Goal: Task Accomplishment & Management: Manage account settings

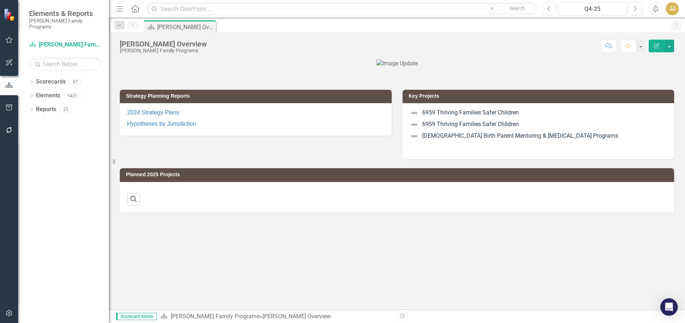
click at [33, 81] on icon "Dropdown" at bounding box center [31, 83] width 5 height 4
click at [36, 93] on icon "Dropdown" at bounding box center [35, 95] width 5 height 4
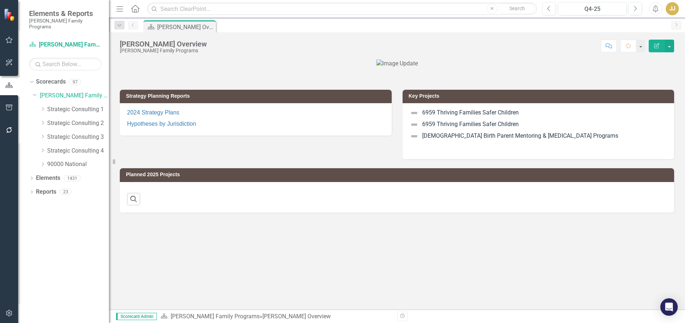
click at [43, 107] on icon "Dropdown" at bounding box center [42, 109] width 5 height 4
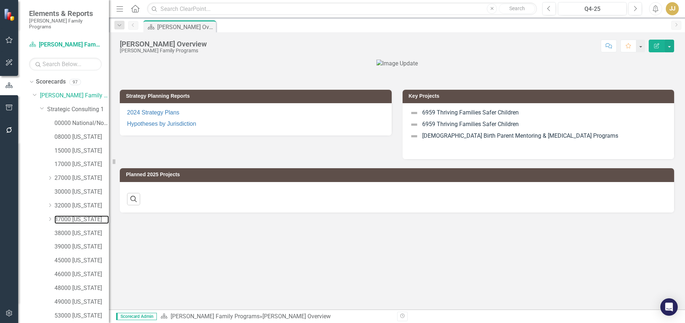
click at [90, 215] on link "37000 [US_STATE]" at bounding box center [81, 219] width 54 height 8
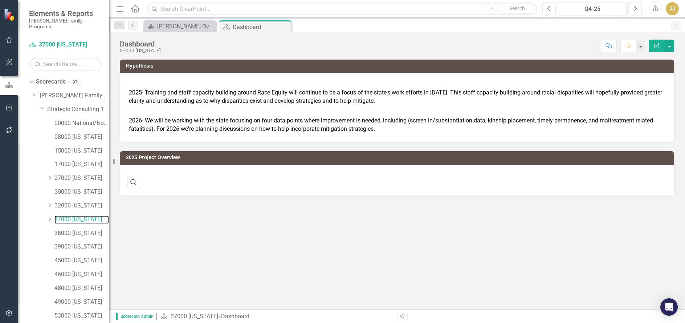
scroll to position [77, 0]
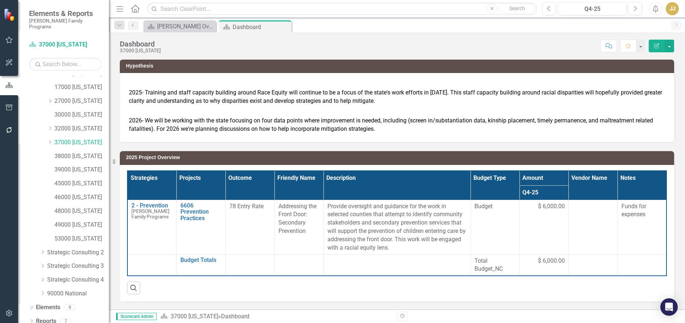
click at [31, 320] on icon "Dropdown" at bounding box center [31, 322] width 5 height 4
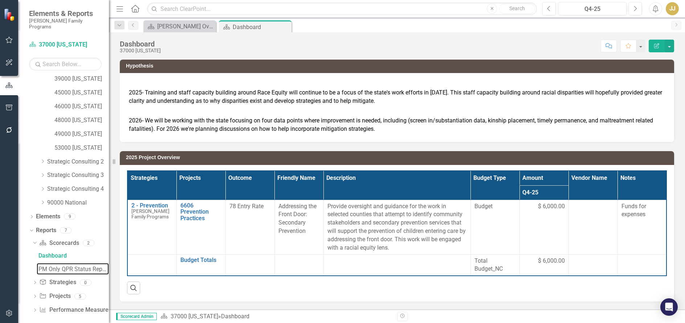
click at [76, 266] on div "PM Only QPR Status Report" at bounding box center [73, 269] width 70 height 7
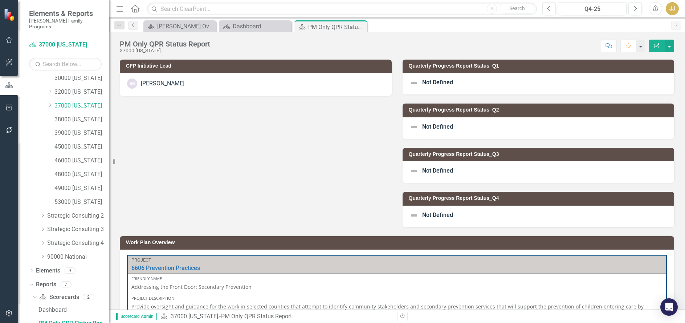
click at [447, 127] on span "Not Defined" at bounding box center [437, 126] width 31 height 7
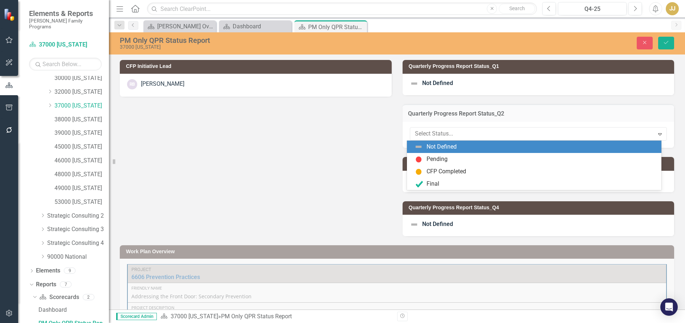
click at [440, 134] on div at bounding box center [532, 134] width 235 height 10
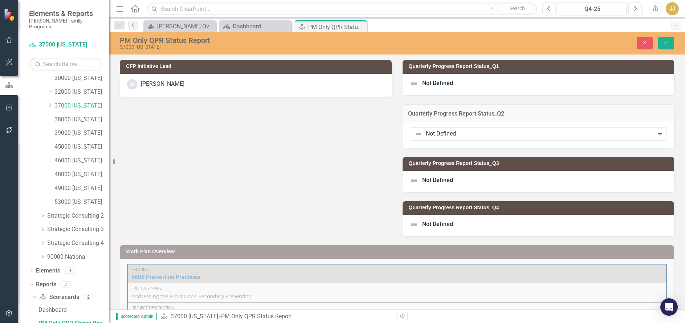
click at [318, 171] on div "CFP Initiative Lead RB [PERSON_NAME] Quarterly Progress Report Status_Q1 Not De…" at bounding box center [396, 143] width 565 height 185
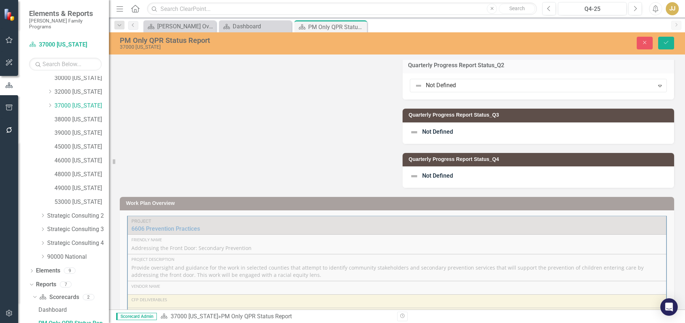
scroll to position [48, 0]
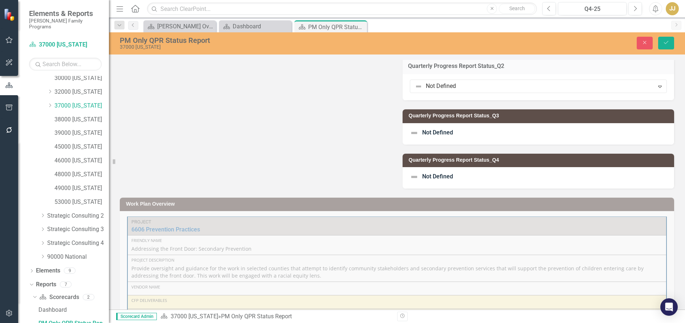
click at [465, 85] on div at bounding box center [532, 86] width 235 height 10
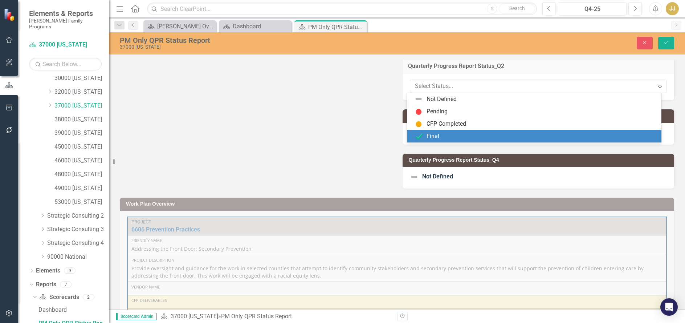
click at [432, 141] on div "Final" at bounding box center [535, 136] width 243 height 9
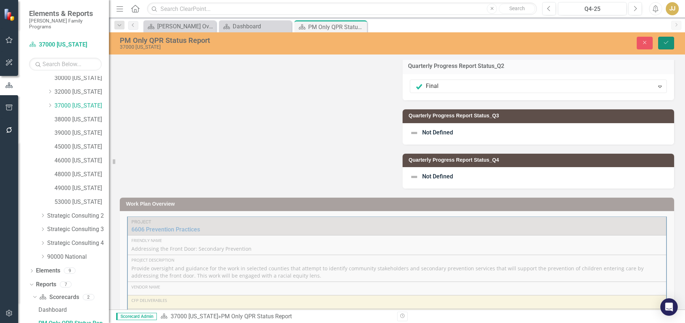
click at [669, 43] on icon "Save" at bounding box center [666, 42] width 7 height 5
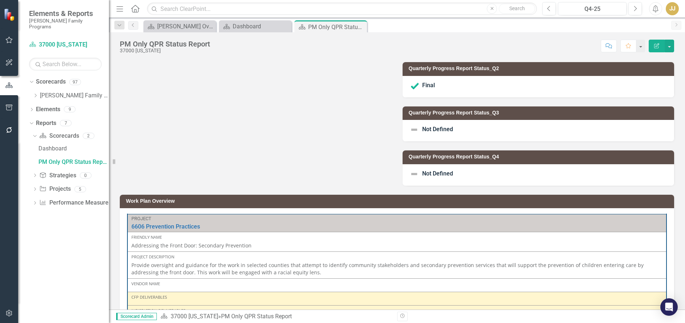
scroll to position [0, 0]
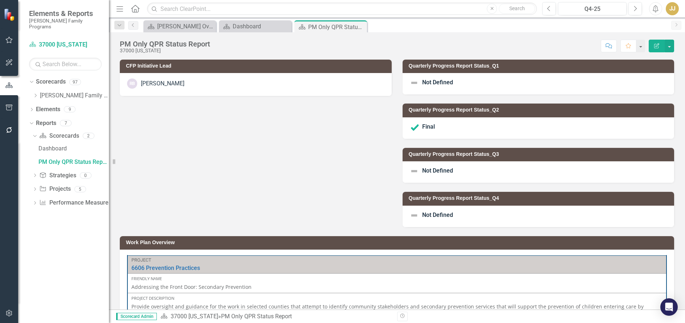
click at [0, 0] on icon "Close" at bounding box center [0, 0] width 0 height 0
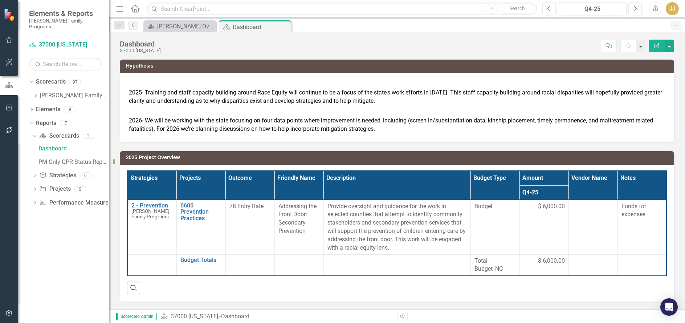
click at [36, 94] on icon at bounding box center [36, 96] width 2 height 4
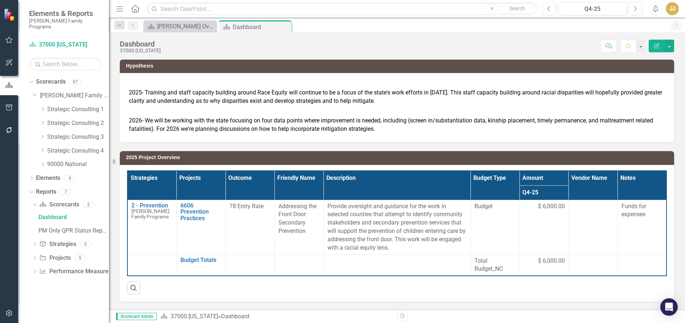
click at [44, 107] on icon "Dropdown" at bounding box center [42, 109] width 5 height 4
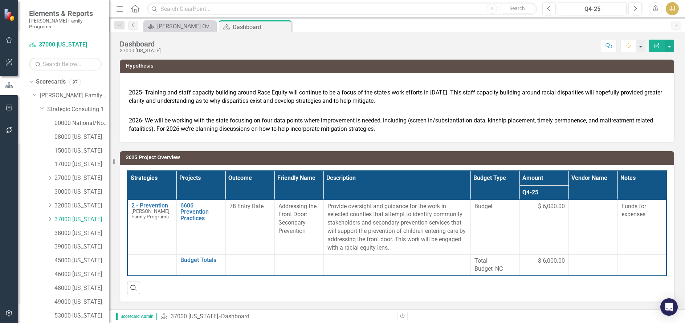
click at [52, 217] on icon "Dropdown" at bounding box center [49, 219] width 5 height 4
click at [91, 229] on link "37035 Catawba" at bounding box center [85, 233] width 47 height 8
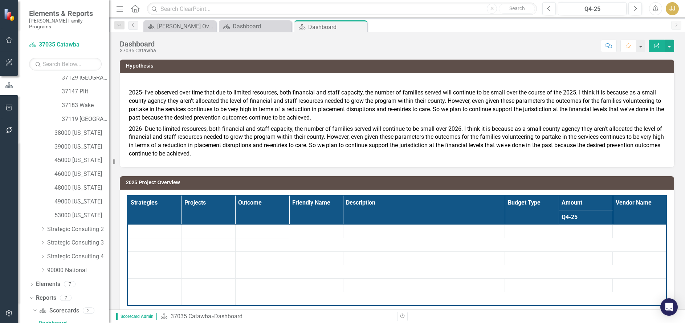
scroll to position [250, 0]
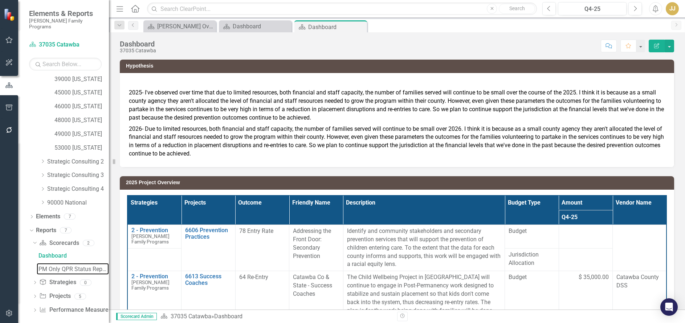
click at [56, 266] on div "PM Only QPR Status Report" at bounding box center [73, 269] width 70 height 7
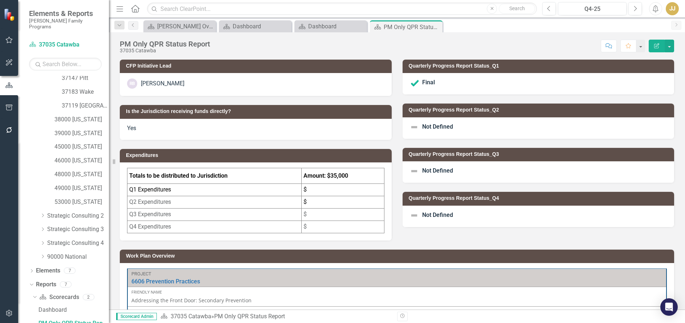
click at [451, 122] on div "Not Defined" at bounding box center [539, 127] width 272 height 21
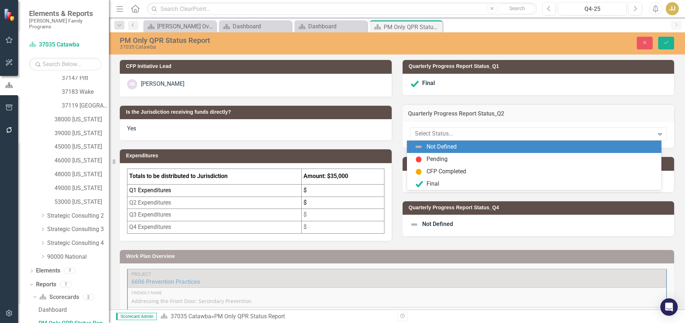
click at [443, 132] on div at bounding box center [532, 134] width 235 height 10
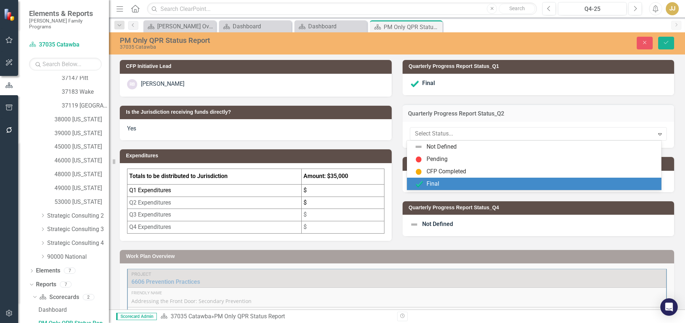
click at [451, 179] on div "Final" at bounding box center [534, 184] width 255 height 12
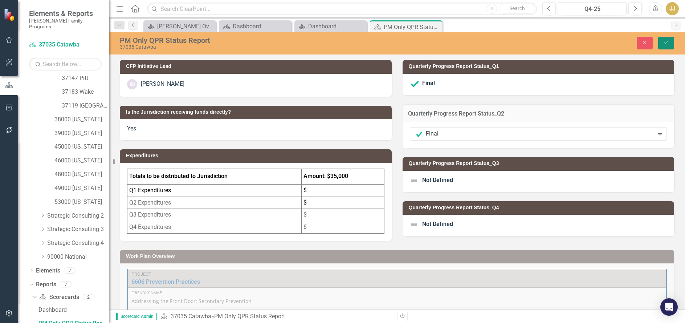
click at [669, 47] on button "Save" at bounding box center [666, 43] width 16 height 13
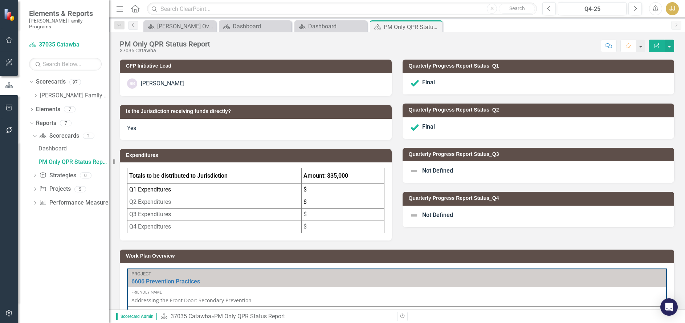
click at [33, 93] on icon "Dropdown" at bounding box center [35, 95] width 5 height 4
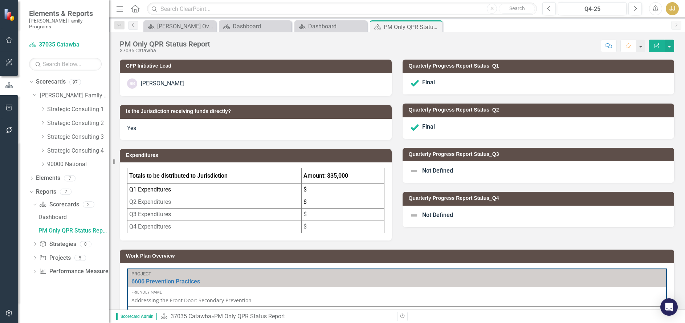
click at [41, 107] on icon "Dropdown" at bounding box center [42, 109] width 5 height 4
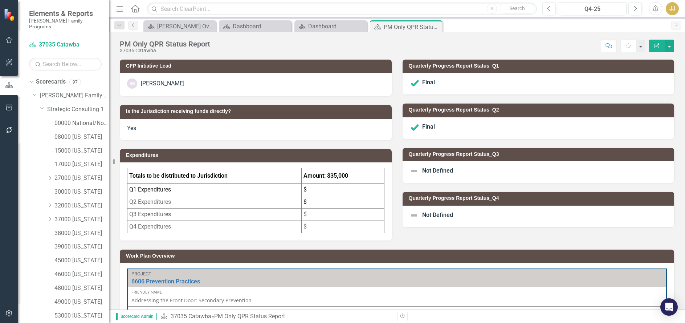
click at [50, 217] on icon "Dropdown" at bounding box center [49, 219] width 5 height 4
click at [77, 244] on link "37081 Guilford" at bounding box center [85, 247] width 47 height 8
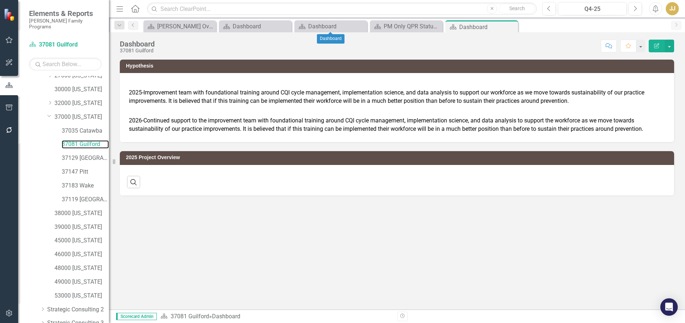
scroll to position [183, 0]
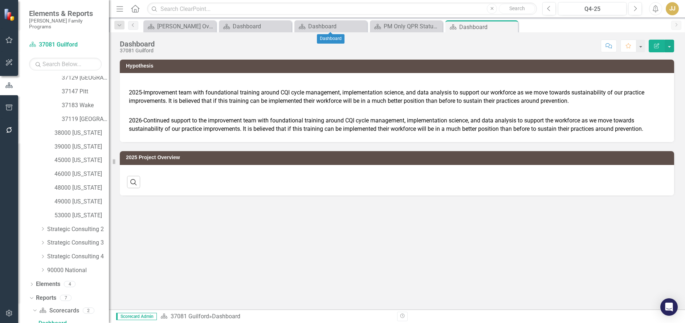
click at [0, 0] on icon "Close" at bounding box center [0, 0] width 0 height 0
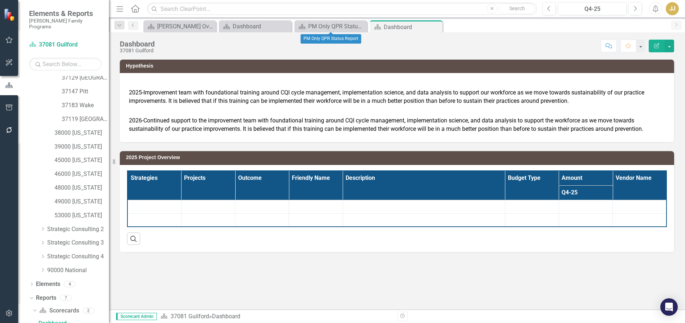
click at [0, 0] on icon "Close" at bounding box center [0, 0] width 0 height 0
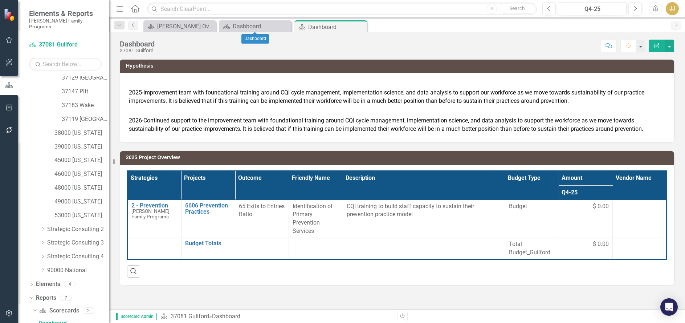
click at [0, 0] on icon "Close" at bounding box center [0, 0] width 0 height 0
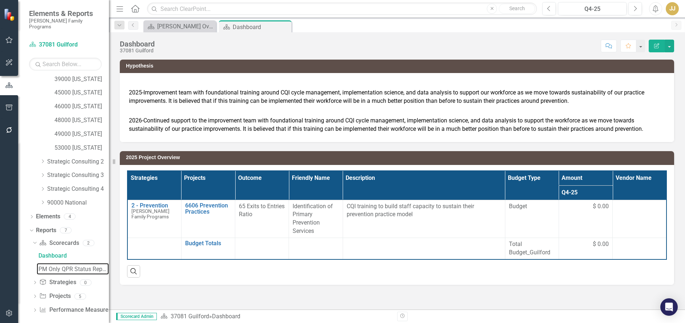
click at [80, 266] on div "PM Only QPR Status Report" at bounding box center [73, 269] width 70 height 7
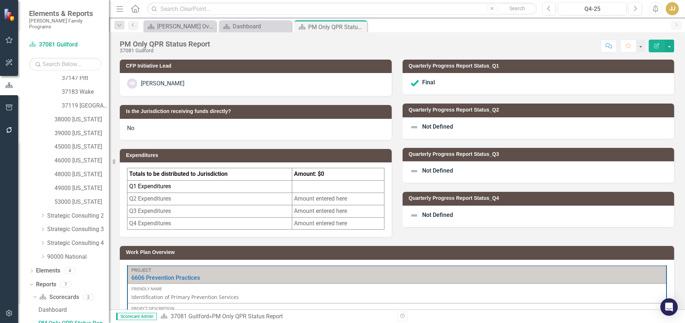
click at [438, 126] on span "Not Defined" at bounding box center [437, 126] width 31 height 7
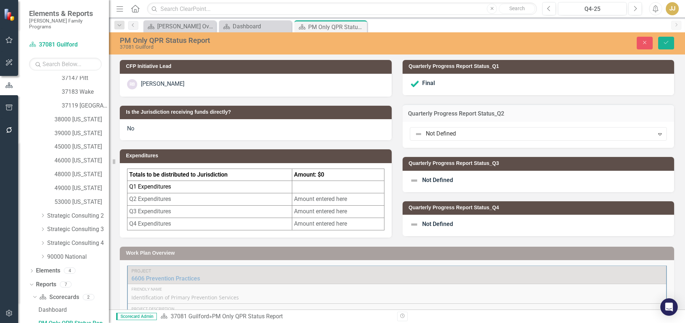
click at [431, 133] on div at bounding box center [532, 134] width 235 height 10
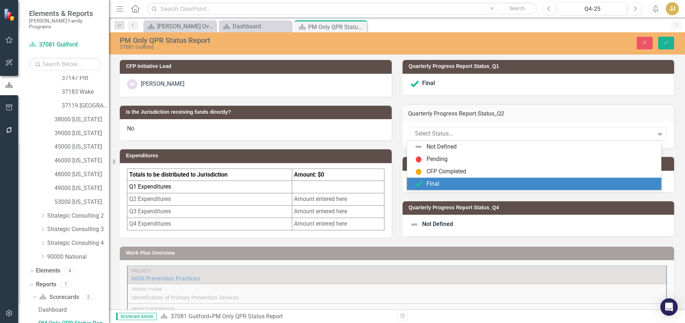
click at [431, 181] on div "Final" at bounding box center [433, 184] width 13 height 8
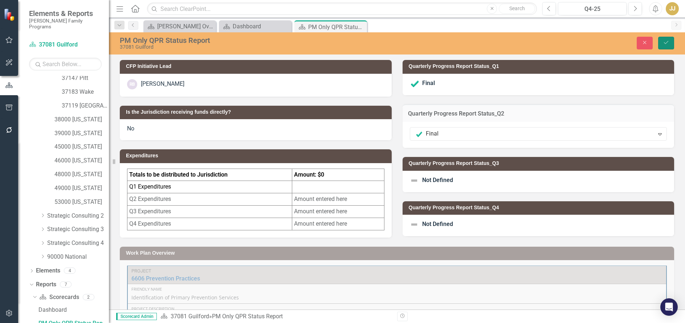
click at [664, 45] on button "Save" at bounding box center [666, 43] width 16 height 13
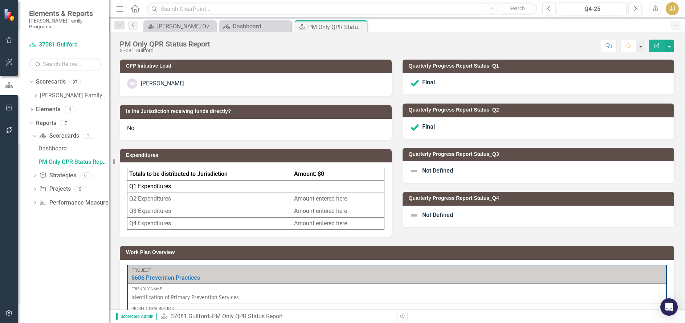
click at [0, 0] on icon "Close" at bounding box center [0, 0] width 0 height 0
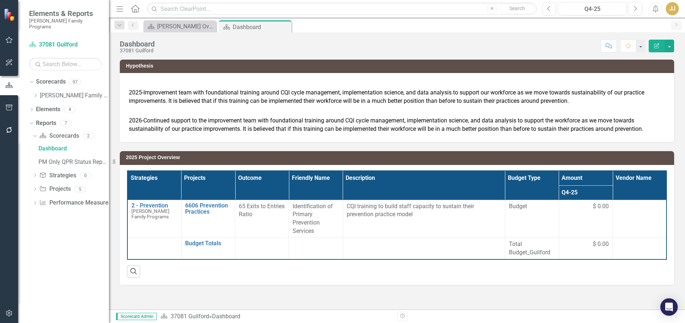
click at [0, 0] on icon at bounding box center [0, 0] width 0 height 0
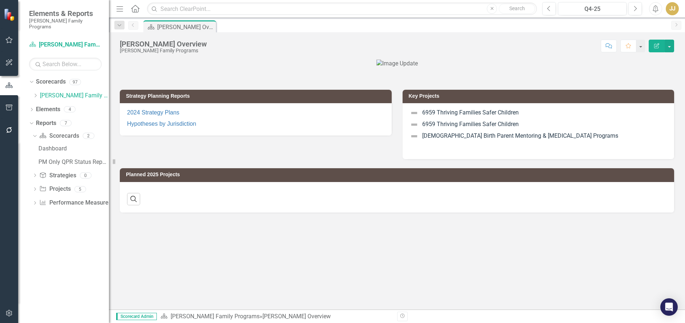
click at [36, 93] on icon "Dropdown" at bounding box center [35, 95] width 5 height 4
click at [35, 93] on div "Dropdown" at bounding box center [35, 96] width 5 height 6
click at [36, 93] on div "Dropdown" at bounding box center [35, 96] width 5 height 6
click at [36, 93] on icon "Dropdown" at bounding box center [35, 95] width 5 height 4
click at [34, 93] on icon "Dropdown" at bounding box center [35, 95] width 5 height 4
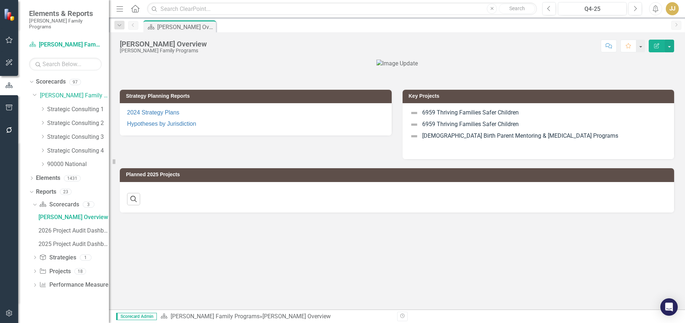
click at [43, 107] on icon "Dropdown" at bounding box center [42, 109] width 5 height 4
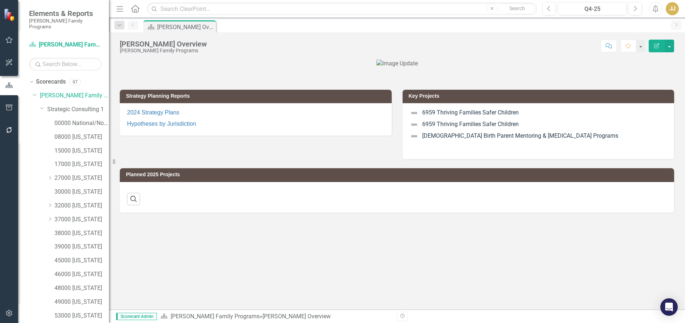
click at [51, 217] on icon "Dropdown" at bounding box center [49, 219] width 5 height 4
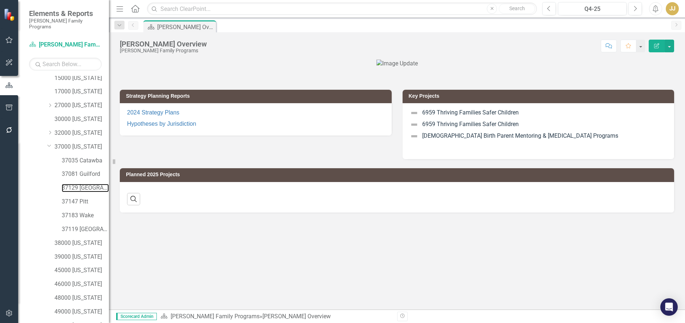
click at [93, 184] on link "37129 [GEOGRAPHIC_DATA]" at bounding box center [85, 188] width 47 height 8
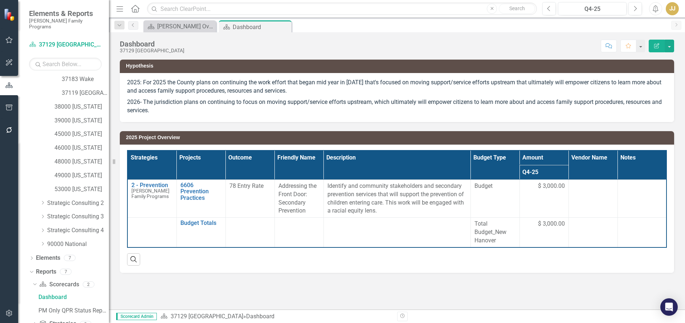
scroll to position [250, 0]
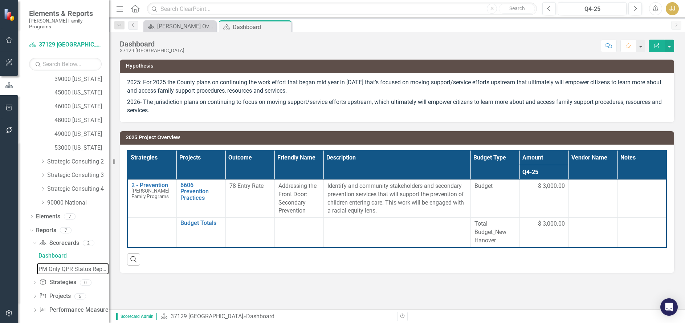
click at [89, 266] on div "PM Only QPR Status Report" at bounding box center [73, 269] width 70 height 7
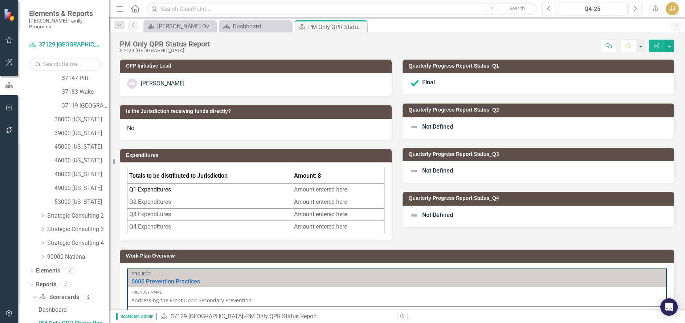
click at [430, 126] on span "Not Defined" at bounding box center [437, 126] width 31 height 7
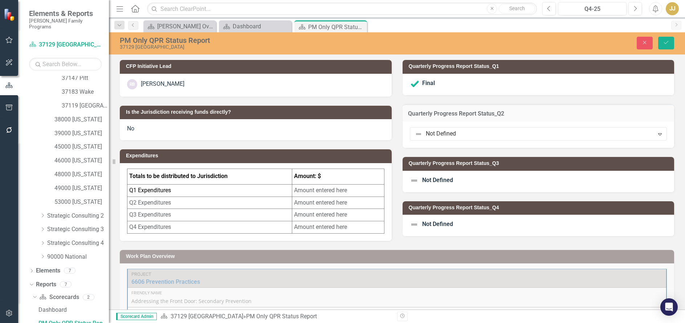
click at [441, 134] on div at bounding box center [532, 134] width 235 height 10
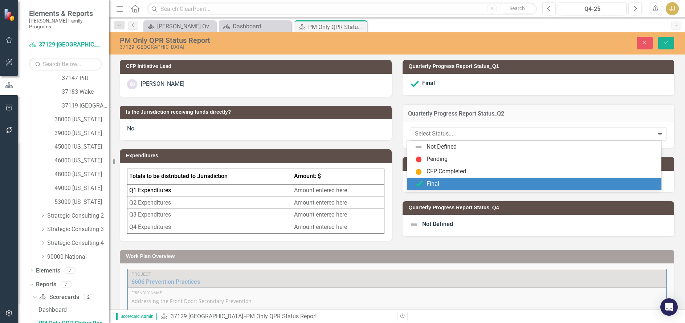
click at [437, 183] on div "Final" at bounding box center [433, 184] width 13 height 8
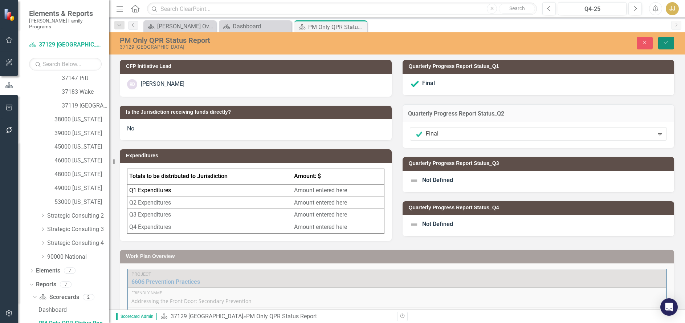
click at [663, 45] on button "Save" at bounding box center [666, 43] width 16 height 13
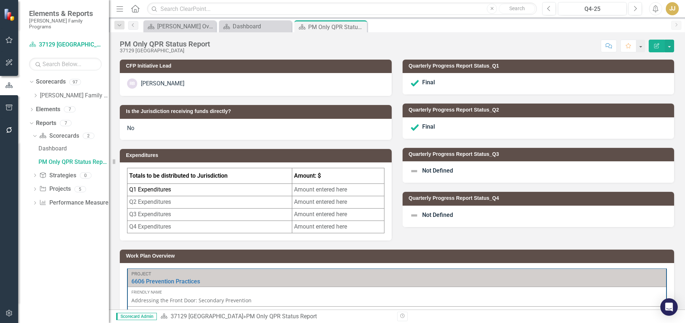
click at [34, 93] on icon "Dropdown" at bounding box center [35, 95] width 5 height 4
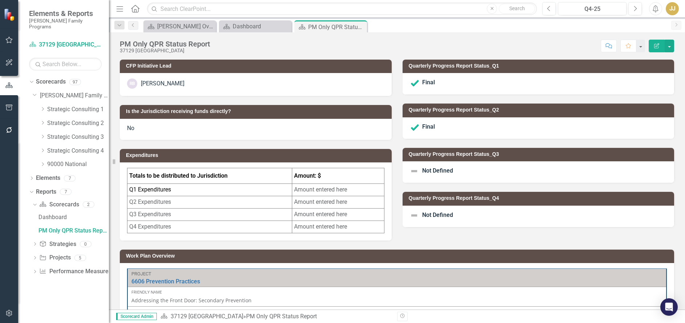
click at [41, 107] on icon "Dropdown" at bounding box center [42, 109] width 5 height 4
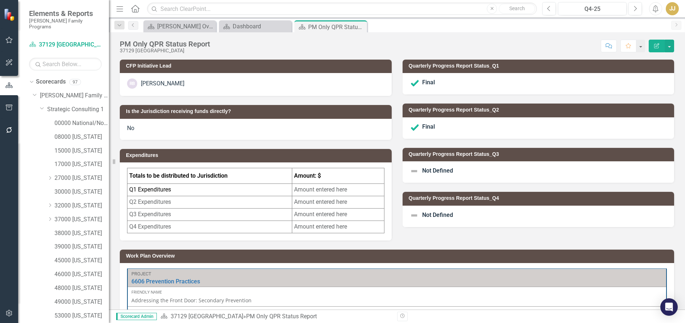
click at [49, 213] on div "Dropdown 37000 [US_STATE]" at bounding box center [78, 219] width 62 height 12
click at [49, 217] on icon "Dropdown" at bounding box center [49, 219] width 5 height 4
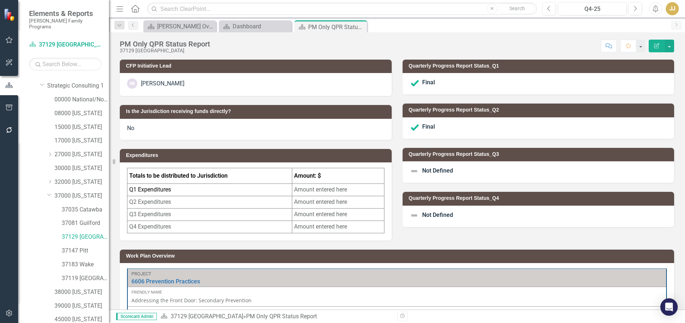
scroll to position [36, 0]
click at [82, 234] on link "37147 Pitt" at bounding box center [85, 238] width 47 height 8
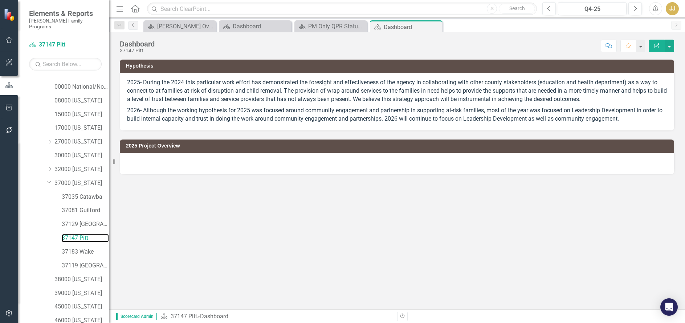
scroll to position [183, 0]
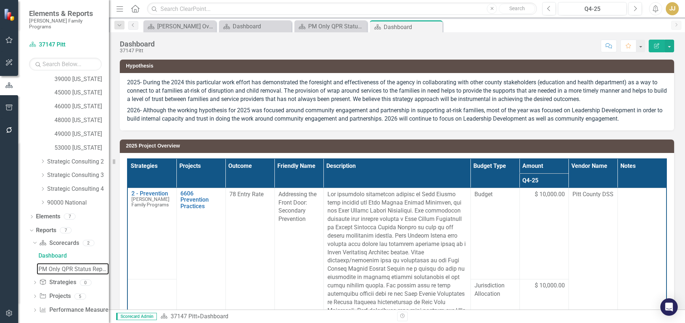
click at [75, 266] on div "PM Only QPR Status Report" at bounding box center [73, 269] width 70 height 7
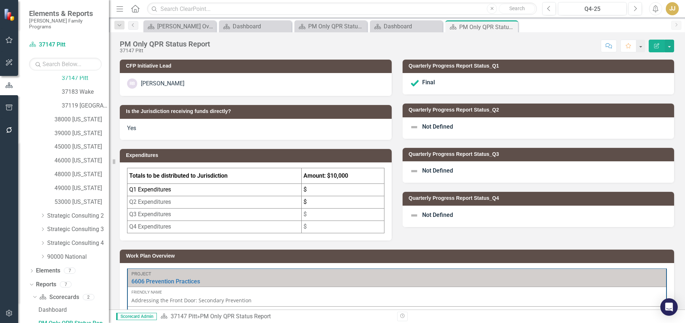
click at [436, 128] on span "Not Defined" at bounding box center [437, 126] width 31 height 7
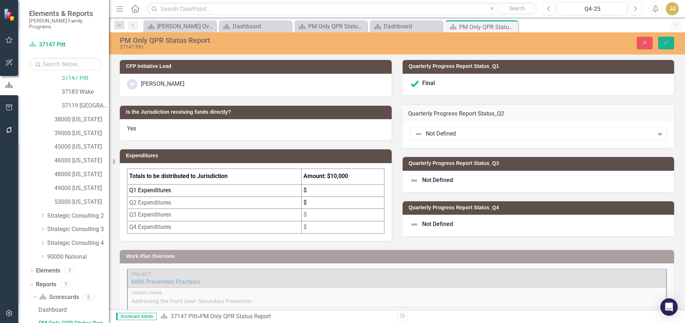
click at [434, 134] on div at bounding box center [532, 134] width 235 height 10
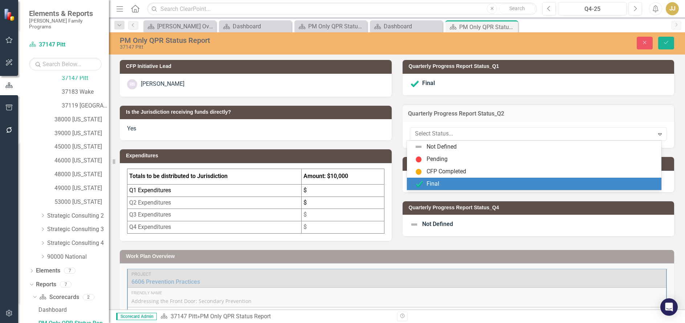
click at [432, 185] on div "Final" at bounding box center [433, 184] width 13 height 8
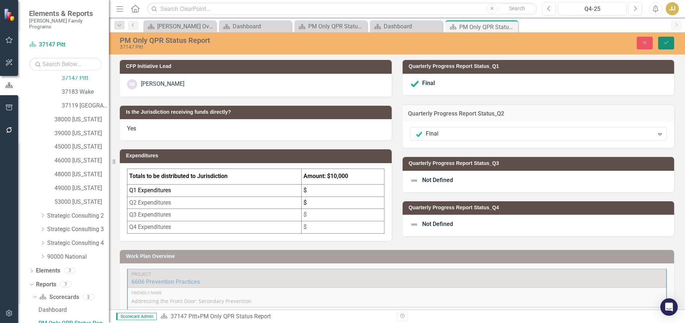
click at [671, 45] on button "Save" at bounding box center [666, 43] width 16 height 13
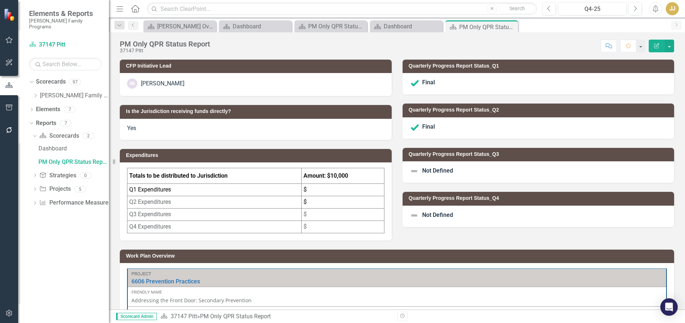
click at [0, 0] on icon at bounding box center [0, 0] width 0 height 0
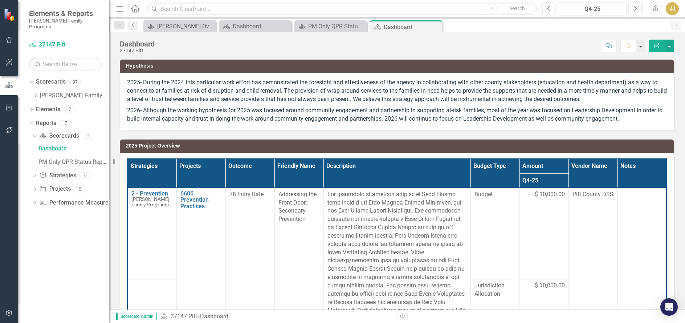
click at [0, 0] on icon "Close" at bounding box center [0, 0] width 0 height 0
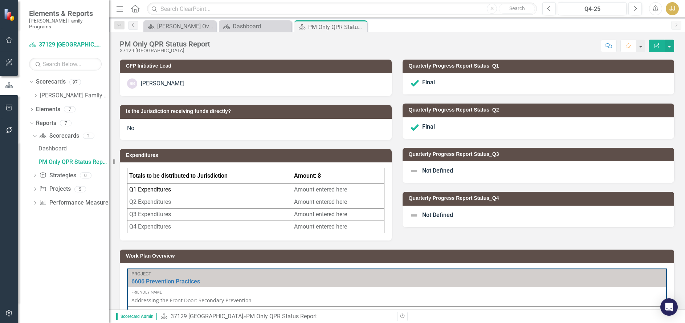
click at [0, 0] on icon "Close" at bounding box center [0, 0] width 0 height 0
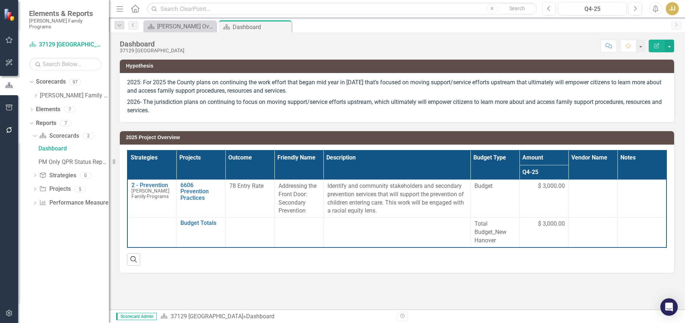
click at [0, 0] on icon "Close" at bounding box center [0, 0] width 0 height 0
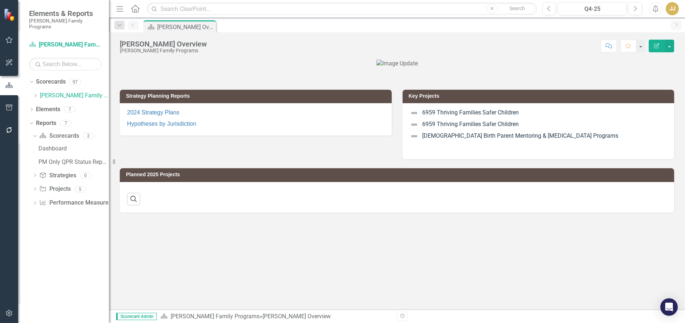
click at [36, 90] on div "Dropdown [PERSON_NAME] Family Programs" at bounding box center [71, 96] width 76 height 12
click at [34, 93] on icon "Dropdown" at bounding box center [35, 95] width 5 height 4
click at [36, 93] on icon "Dropdown" at bounding box center [35, 95] width 5 height 4
click at [34, 93] on icon "Dropdown" at bounding box center [35, 95] width 5 height 4
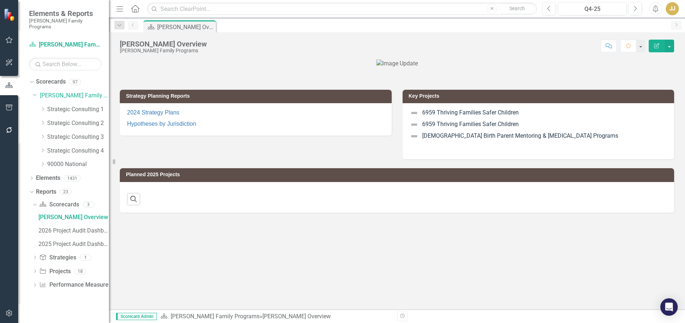
click at [43, 107] on icon "Dropdown" at bounding box center [42, 109] width 5 height 4
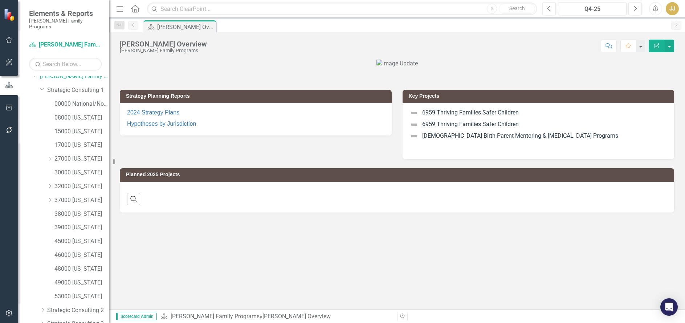
scroll to position [36, 0]
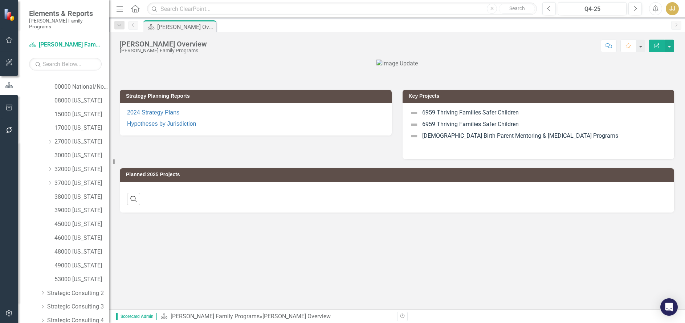
click at [49, 180] on icon "Dropdown" at bounding box center [49, 182] width 5 height 4
click at [90, 248] on link "37183 Wake" at bounding box center [85, 252] width 47 height 8
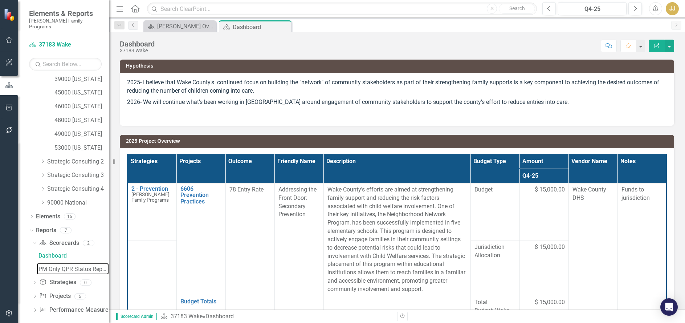
click at [50, 266] on div "PM Only QPR Status Report" at bounding box center [73, 269] width 70 height 7
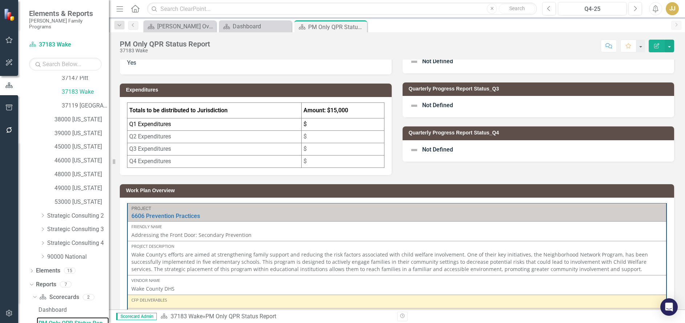
scroll to position [36, 0]
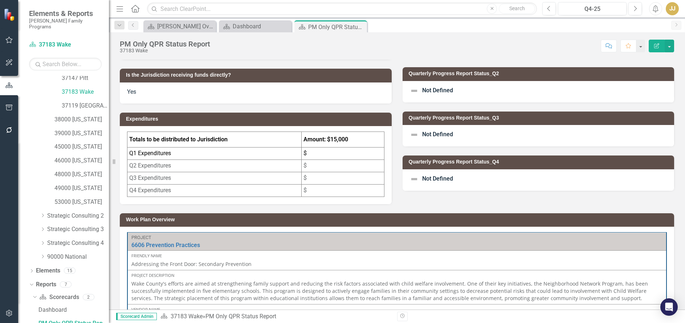
click at [445, 89] on span "Not Defined" at bounding box center [437, 90] width 31 height 7
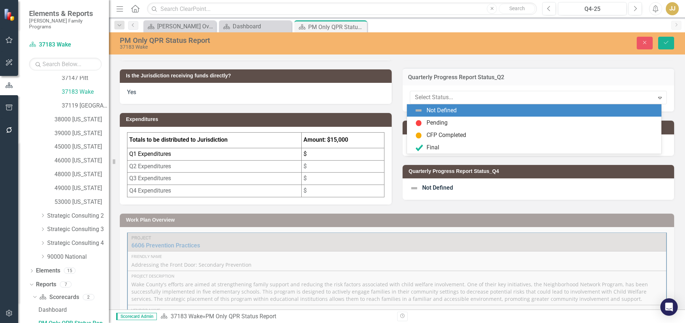
click at [445, 100] on div at bounding box center [532, 98] width 235 height 10
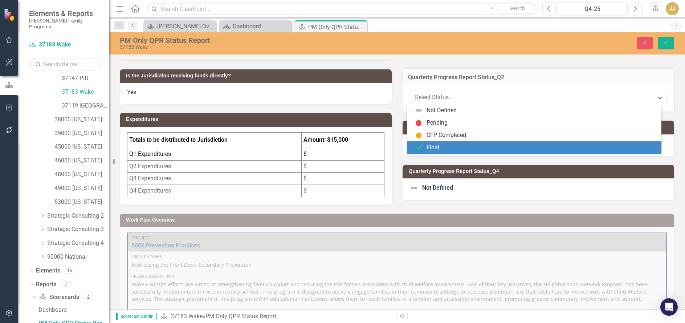
click at [448, 149] on div "Final" at bounding box center [535, 147] width 243 height 9
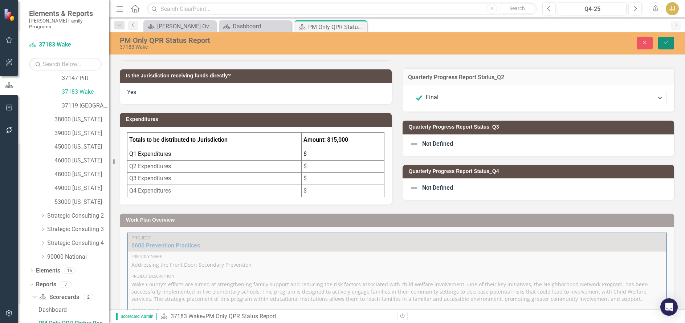
click at [665, 38] on button "Save" at bounding box center [666, 43] width 16 height 13
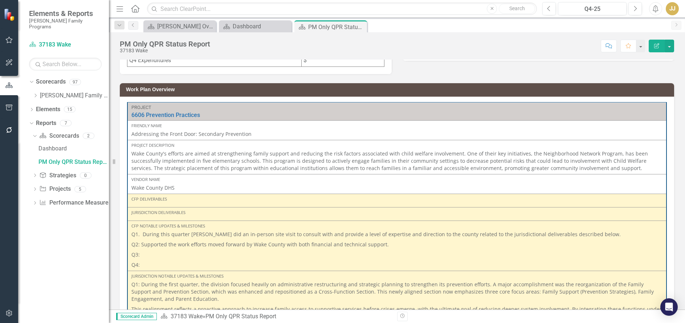
scroll to position [161, 0]
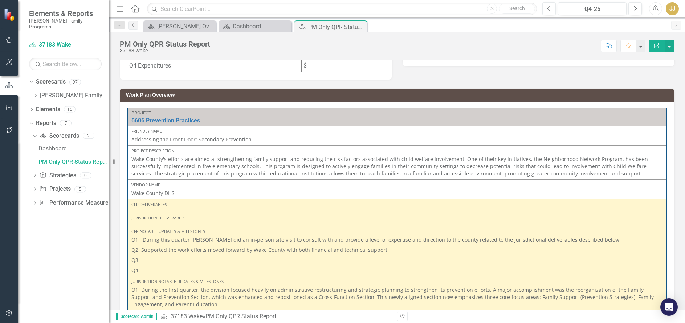
click at [0, 0] on icon at bounding box center [0, 0] width 0 height 0
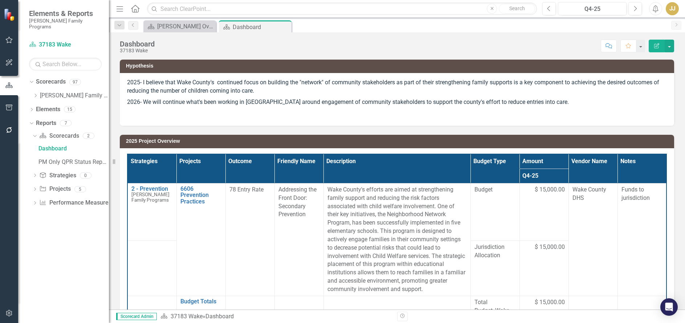
drag, startPoint x: 287, startPoint y: 28, endPoint x: 264, endPoint y: 40, distance: 26.0
click at [0, 0] on icon "Close" at bounding box center [0, 0] width 0 height 0
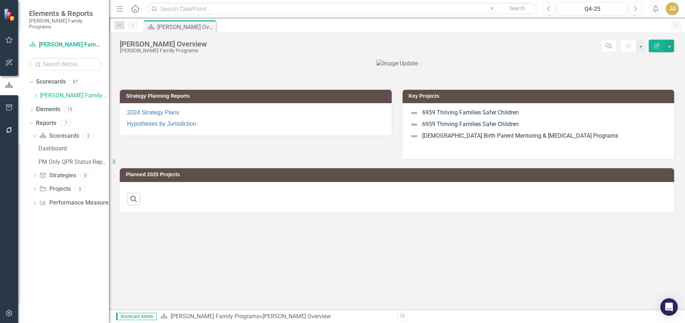
click at [34, 93] on icon "Dropdown" at bounding box center [35, 95] width 5 height 4
click at [35, 93] on icon "Dropdown" at bounding box center [35, 95] width 5 height 4
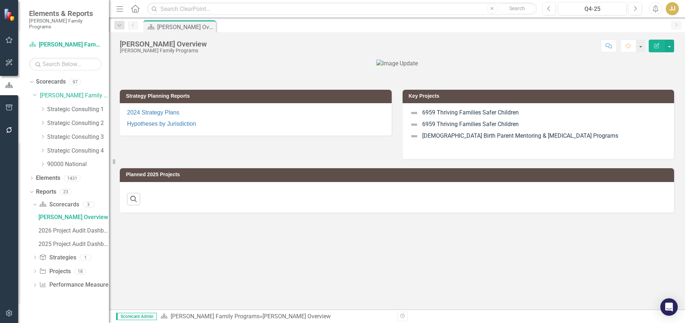
click at [41, 107] on icon "Dropdown" at bounding box center [42, 109] width 5 height 4
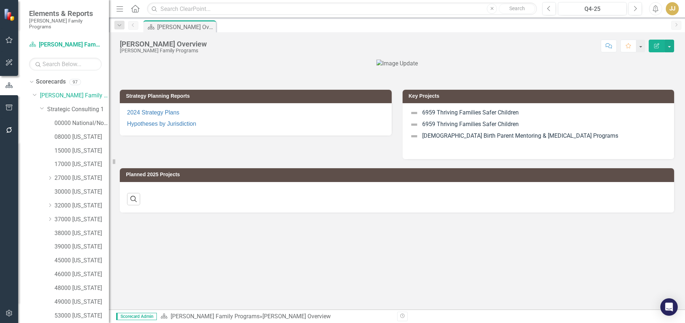
click at [52, 217] on icon "Dropdown" at bounding box center [49, 219] width 5 height 4
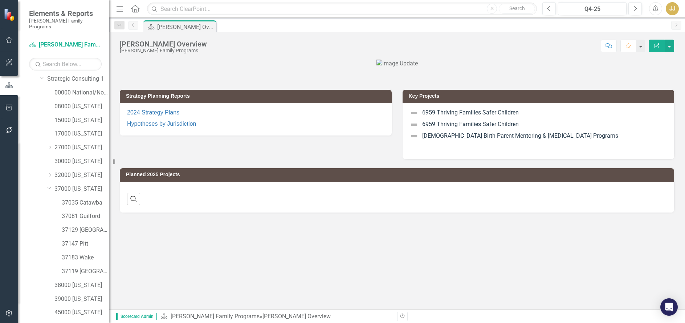
scroll to position [73, 0]
click at [74, 223] on div "37119 [GEOGRAPHIC_DATA]" at bounding box center [85, 229] width 47 height 12
click at [95, 225] on link "37119 [GEOGRAPHIC_DATA]" at bounding box center [85, 229] width 47 height 8
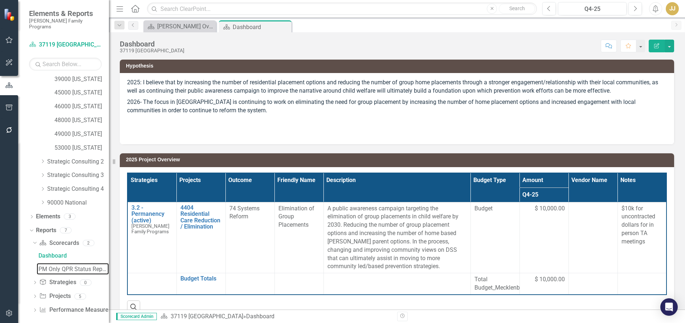
click at [71, 266] on div "PM Only QPR Status Report" at bounding box center [73, 269] width 70 height 7
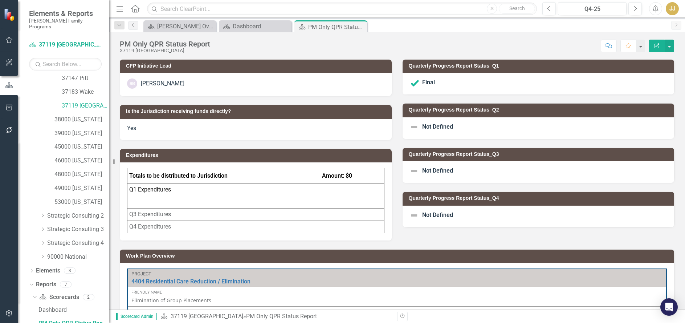
click at [442, 126] on span "Not Defined" at bounding box center [437, 126] width 31 height 7
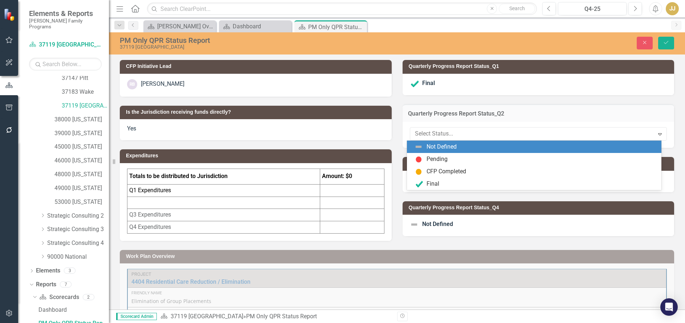
click at [436, 134] on div at bounding box center [532, 134] width 235 height 10
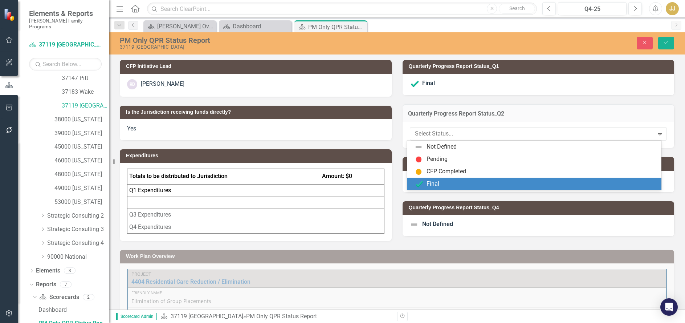
drag, startPoint x: 432, startPoint y: 182, endPoint x: 569, endPoint y: 138, distance: 144.2
click at [433, 182] on div "Final" at bounding box center [433, 184] width 13 height 8
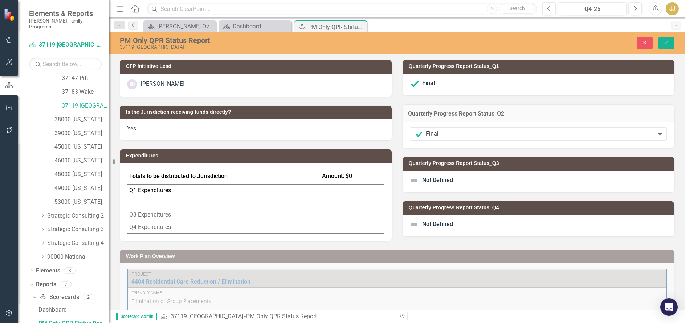
click at [667, 50] on div "PM Only QPR Status Report 37119 [GEOGRAPHIC_DATA] Close Save" at bounding box center [397, 43] width 576 height 14
click at [667, 48] on button "Save" at bounding box center [666, 43] width 16 height 13
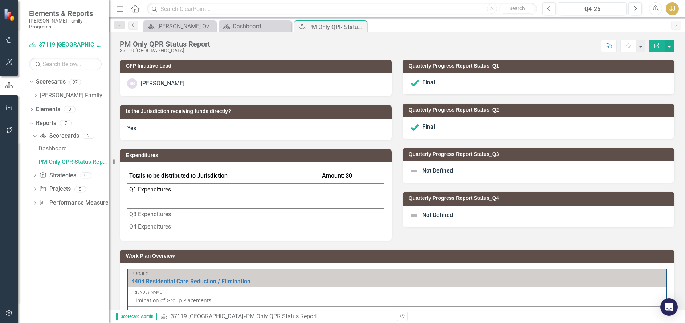
click at [0, 0] on icon "Close" at bounding box center [0, 0] width 0 height 0
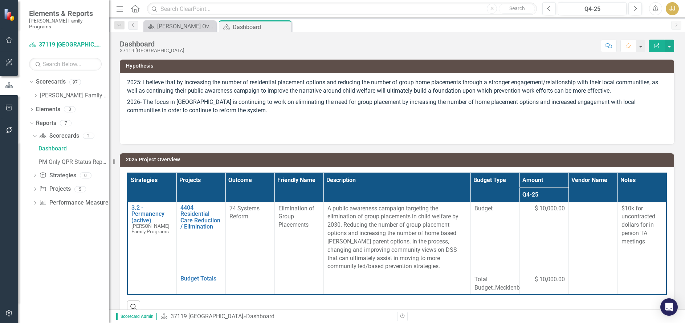
click at [0, 0] on icon "Close" at bounding box center [0, 0] width 0 height 0
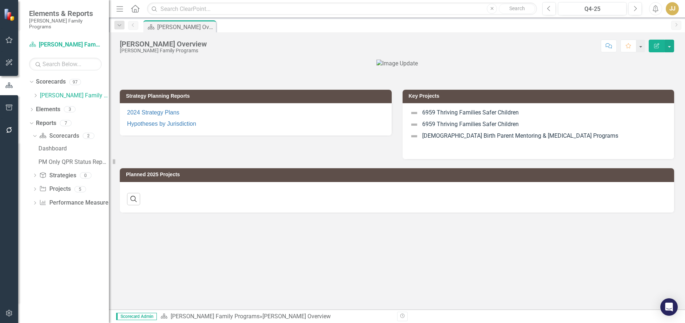
click at [33, 93] on div "Dropdown" at bounding box center [35, 96] width 5 height 6
click at [36, 93] on icon "Dropdown" at bounding box center [35, 95] width 5 height 4
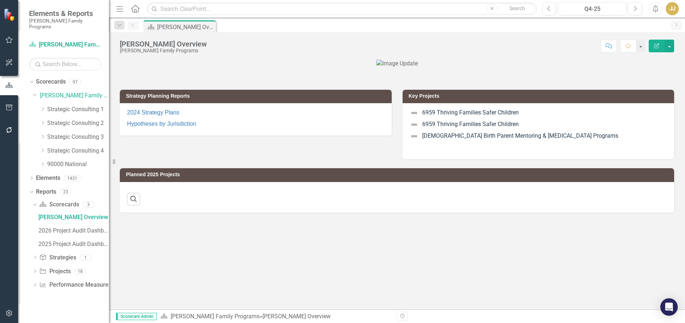
click at [41, 107] on icon "Dropdown" at bounding box center [42, 109] width 5 height 4
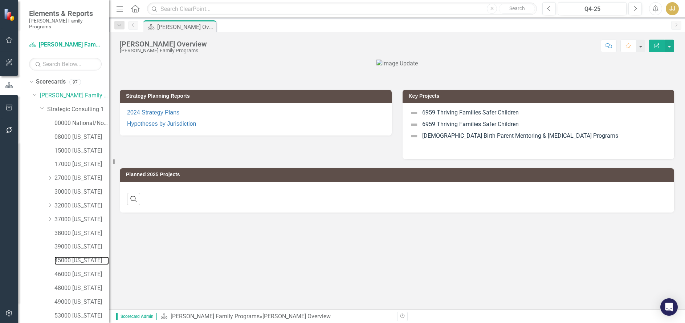
click at [77, 256] on link "45000 [US_STATE]" at bounding box center [81, 260] width 54 height 8
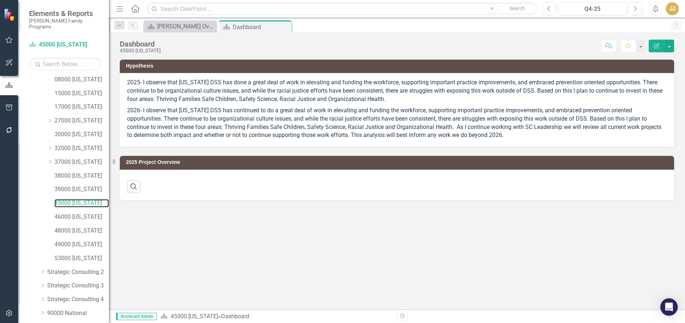
scroll to position [100, 0]
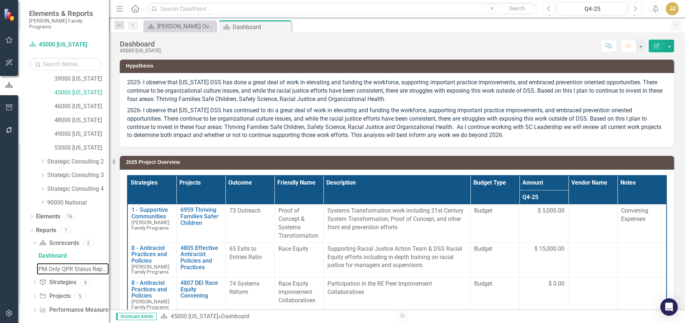
click at [67, 266] on div "PM Only QPR Status Report" at bounding box center [73, 269] width 70 height 7
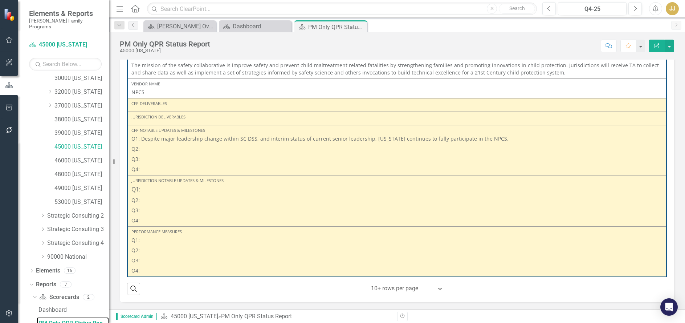
scroll to position [838, 0]
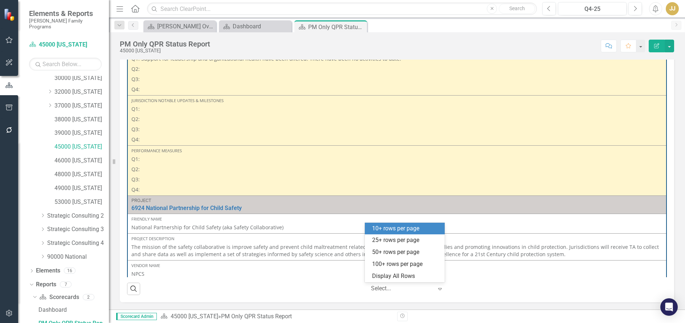
click at [400, 290] on div at bounding box center [402, 289] width 62 height 10
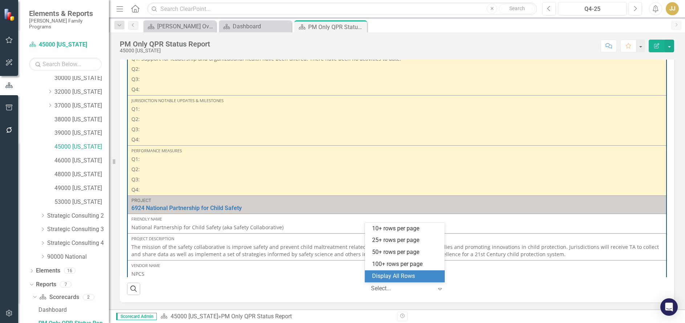
click at [402, 277] on div "Display All Rows" at bounding box center [406, 276] width 68 height 8
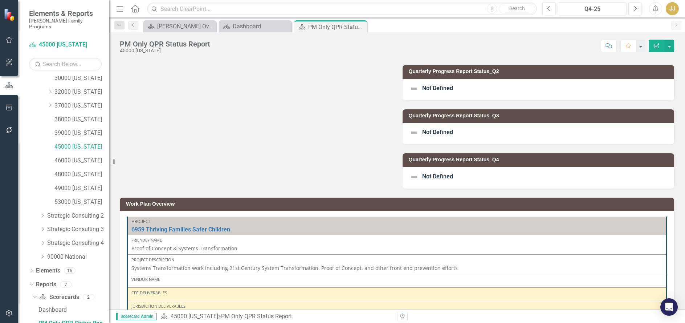
scroll to position [0, 0]
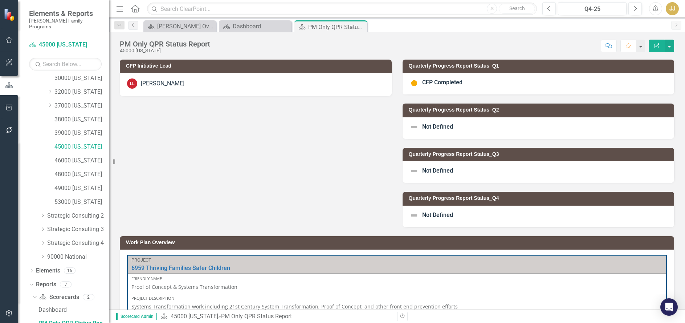
click at [157, 85] on div "[PERSON_NAME]" at bounding box center [163, 84] width 44 height 8
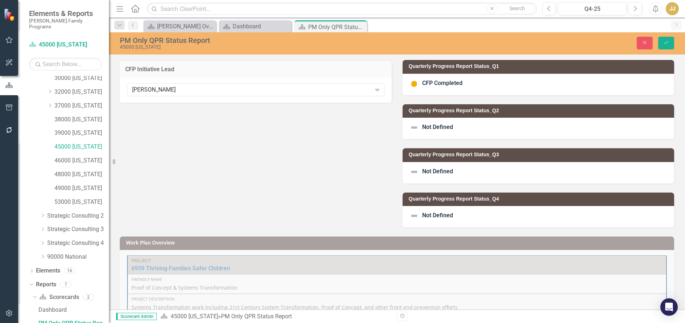
click at [184, 93] on div "[PERSON_NAME]" at bounding box center [251, 90] width 239 height 8
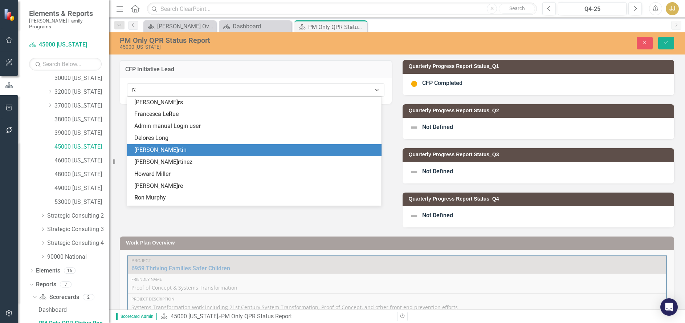
scroll to position [10, 0]
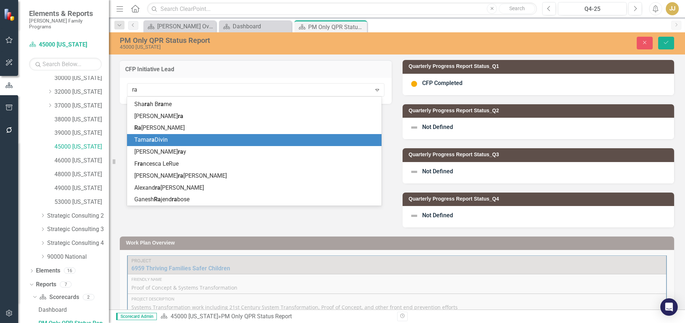
type input "ral"
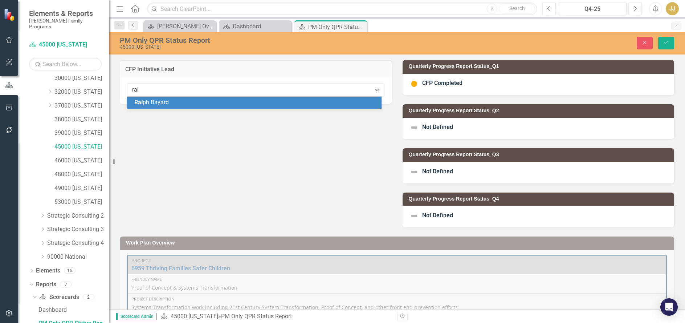
click at [205, 102] on div "Ral ph Bayard" at bounding box center [255, 102] width 243 height 8
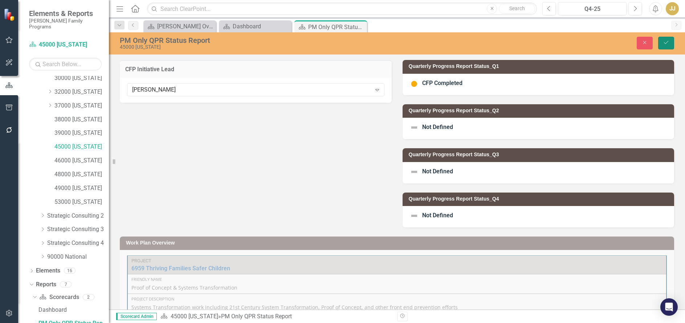
click at [665, 37] on button "Save" at bounding box center [666, 43] width 16 height 13
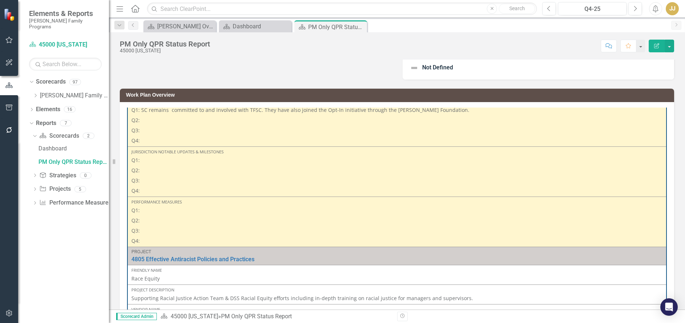
scroll to position [73, 0]
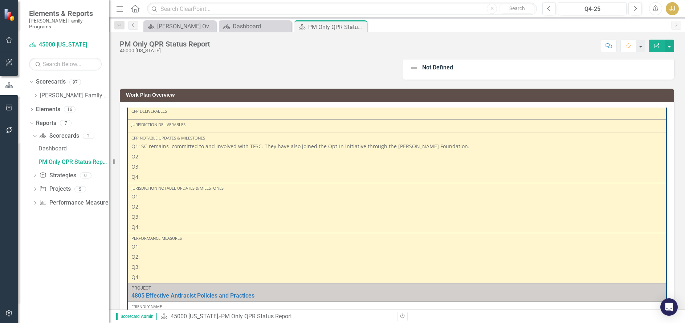
click at [205, 159] on p "Q2:" at bounding box center [396, 156] width 531 height 10
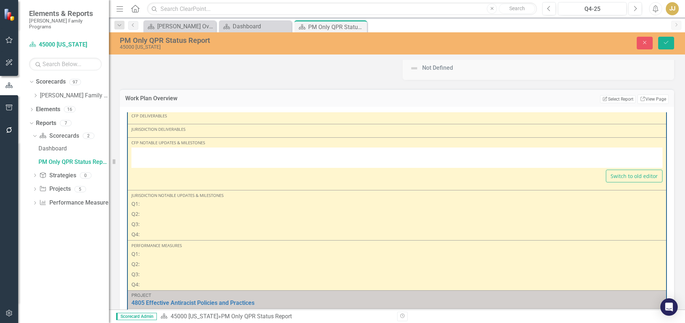
type textarea "<p>Q1: SC remains&nbsp; committed to and involved with TFSC. They have also joi…"
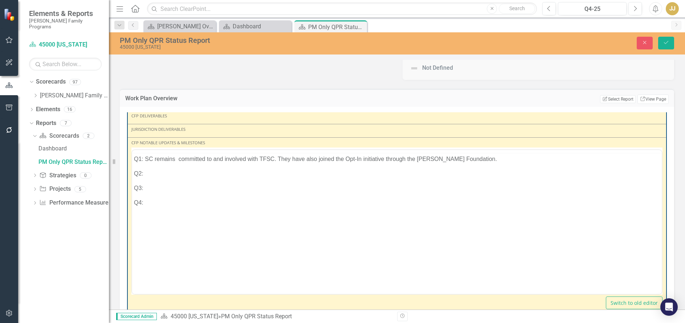
scroll to position [0, 0]
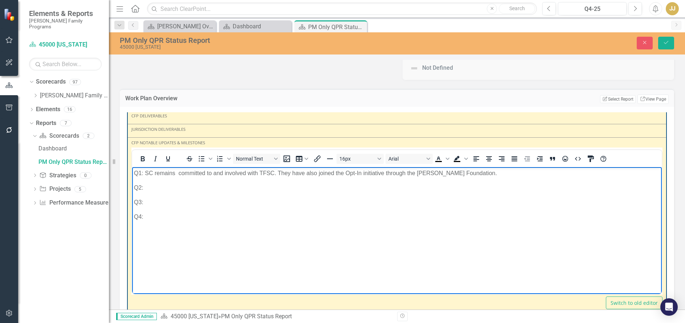
click at [165, 188] on p "Q2:" at bounding box center [397, 187] width 526 height 9
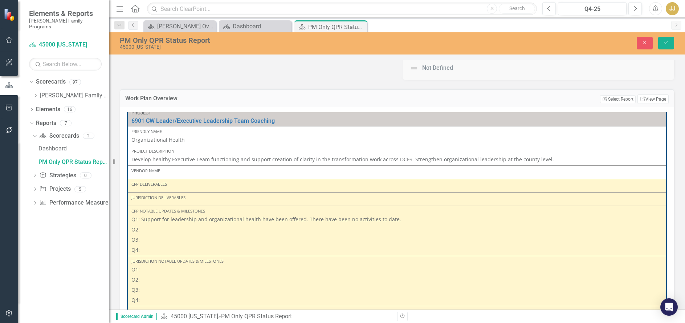
scroll to position [871, 0]
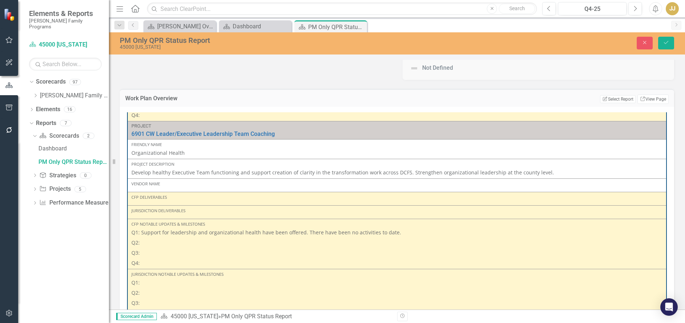
click at [182, 248] on p "Q3:" at bounding box center [396, 253] width 531 height 10
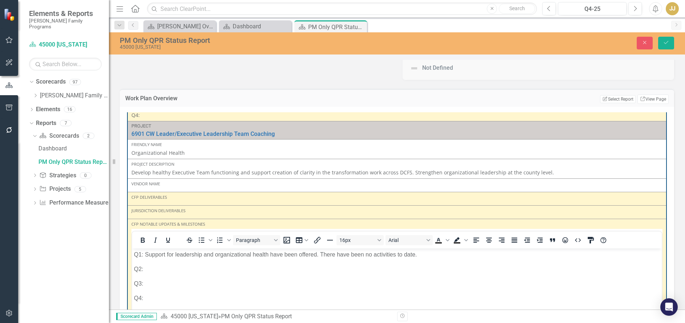
scroll to position [0, 0]
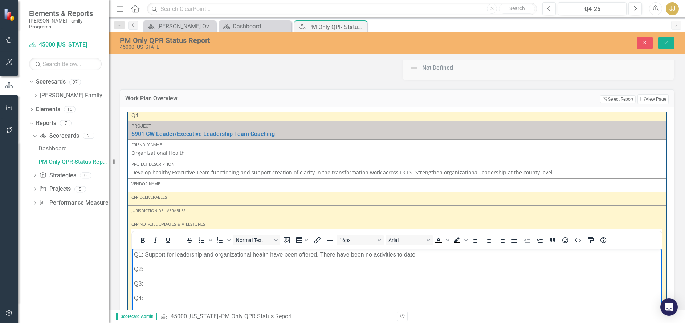
click at [158, 269] on p "Q2:" at bounding box center [397, 269] width 526 height 9
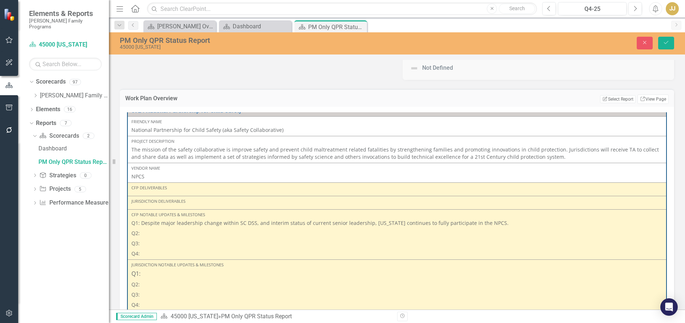
scroll to position [1278, 0]
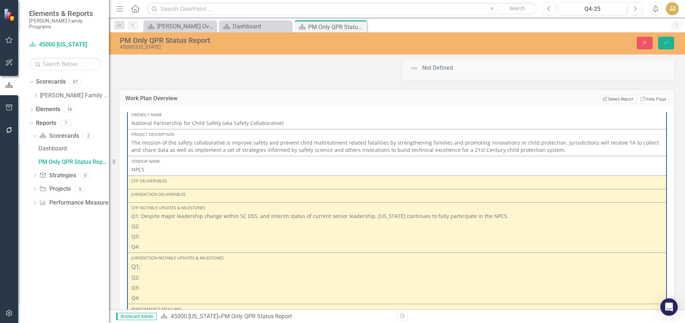
click at [172, 230] on p "Q2:" at bounding box center [396, 226] width 531 height 10
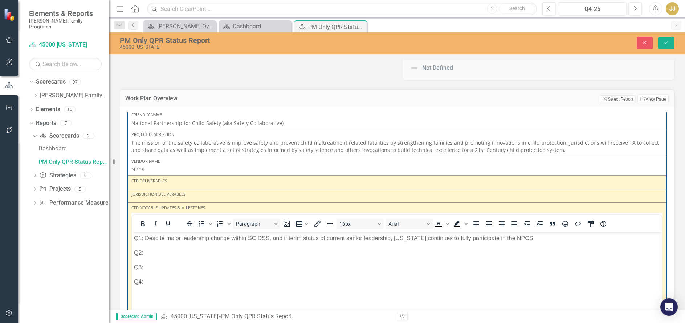
scroll to position [0, 0]
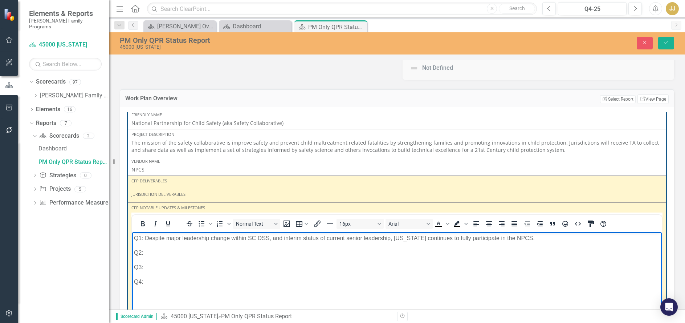
click at [151, 252] on p "Q2:" at bounding box center [397, 252] width 526 height 9
drag, startPoint x: 155, startPoint y: 254, endPoint x: 151, endPoint y: 255, distance: 3.8
click at [151, 255] on p "Q2: COntinuing NPCS work in [US_STATE]" at bounding box center [397, 252] width 526 height 9
drag, startPoint x: 204, startPoint y: 251, endPoint x: 194, endPoint y: 254, distance: 10.9
click at [194, 254] on p "Q2: Continuing NPCS work in [US_STATE]" at bounding box center [397, 252] width 526 height 9
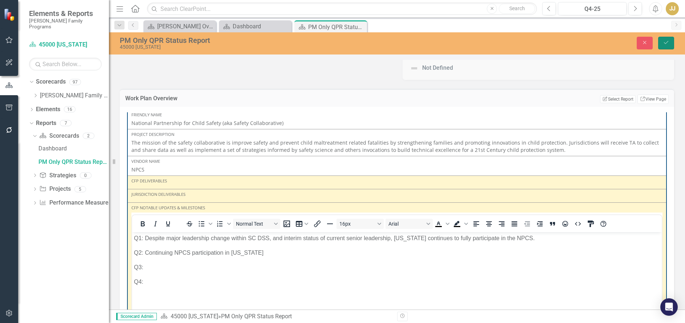
click at [662, 42] on button "Save" at bounding box center [666, 43] width 16 height 13
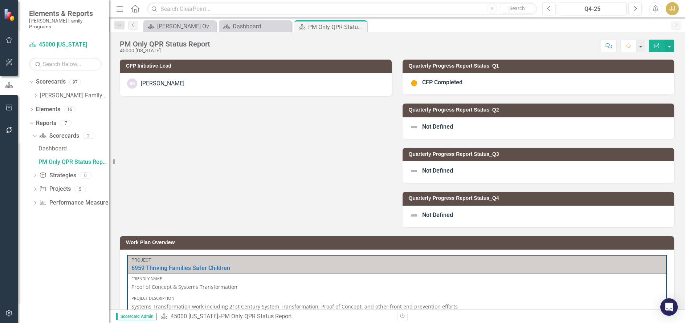
click at [435, 126] on span "Not Defined" at bounding box center [437, 126] width 31 height 7
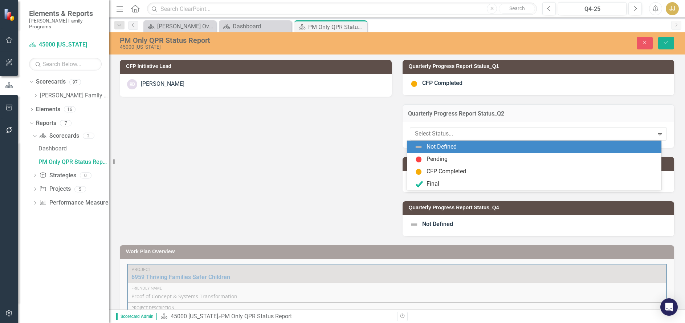
click at [444, 139] on div at bounding box center [532, 134] width 235 height 10
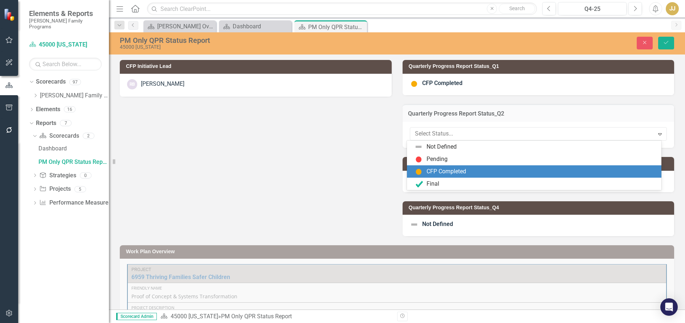
click at [435, 167] on div "CFP Completed" at bounding box center [447, 171] width 40 height 8
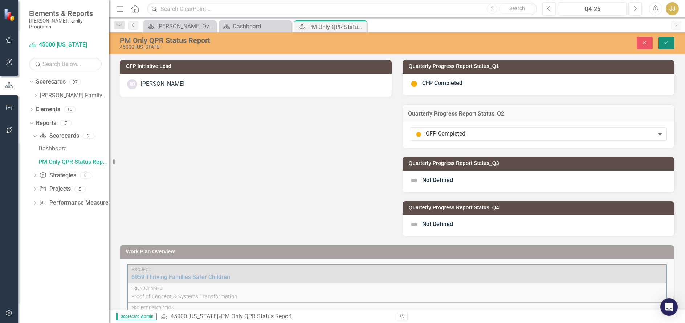
click at [665, 45] on button "Save" at bounding box center [666, 43] width 16 height 13
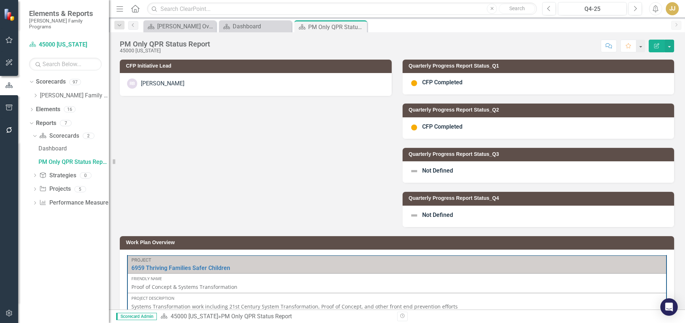
click at [0, 0] on icon "Close" at bounding box center [0, 0] width 0 height 0
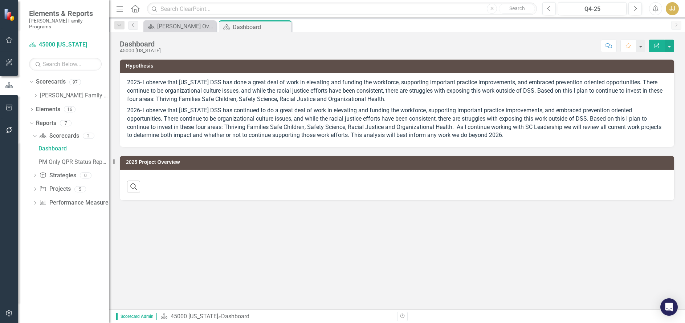
click at [0, 0] on icon "Close" at bounding box center [0, 0] width 0 height 0
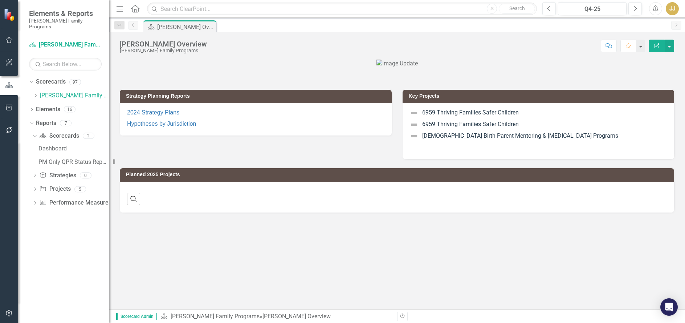
click at [36, 93] on icon "Dropdown" at bounding box center [35, 95] width 5 height 4
click at [35, 94] on icon at bounding box center [36, 96] width 2 height 4
click at [34, 93] on icon "Dropdown" at bounding box center [35, 95] width 5 height 4
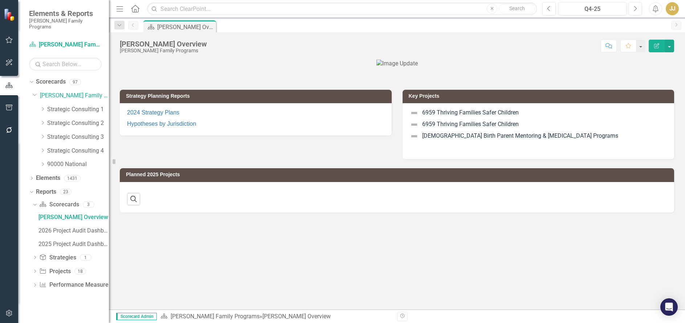
click at [43, 107] on icon "Dropdown" at bounding box center [42, 109] width 5 height 4
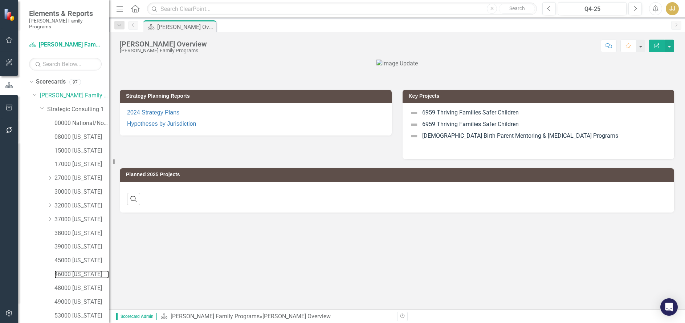
click at [81, 270] on link "46000 [US_STATE]" at bounding box center [81, 274] width 54 height 8
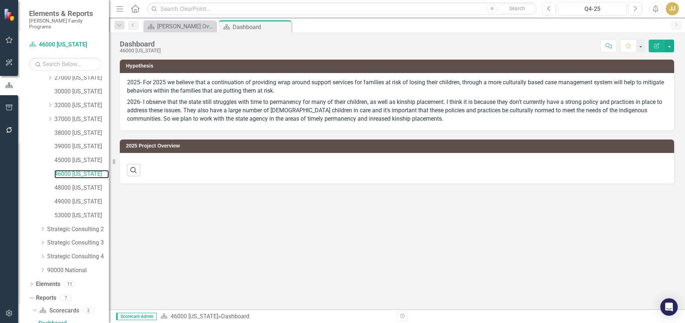
scroll to position [168, 0]
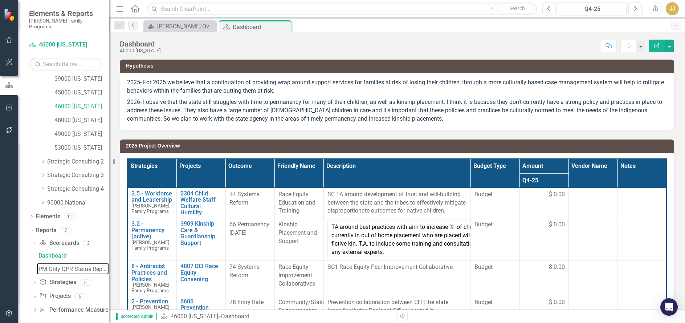
click at [67, 263] on link "PM Only QPR Status Report" at bounding box center [73, 269] width 72 height 12
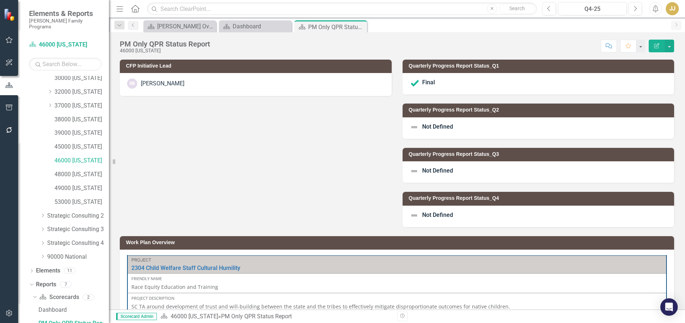
click at [426, 126] on span "Not Defined" at bounding box center [437, 126] width 31 height 7
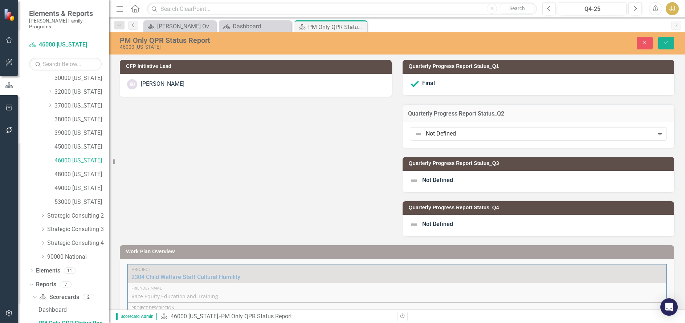
click at [446, 134] on div at bounding box center [532, 134] width 235 height 10
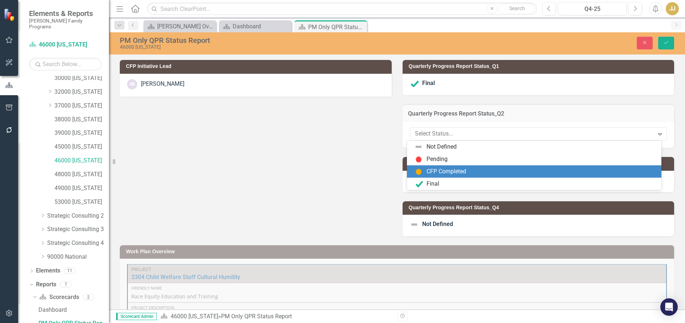
click at [443, 173] on div "CFP Completed" at bounding box center [447, 171] width 40 height 8
click at [432, 133] on div at bounding box center [532, 134] width 235 height 10
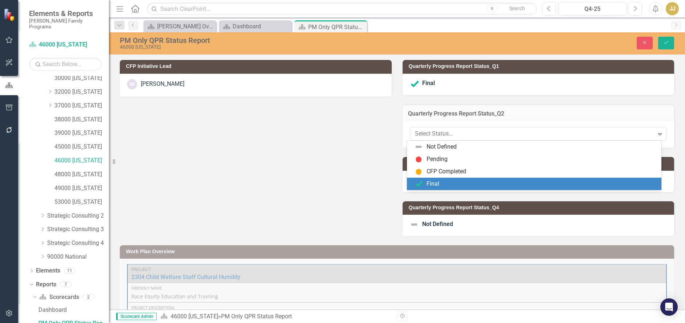
click at [435, 182] on div "Final" at bounding box center [433, 184] width 13 height 8
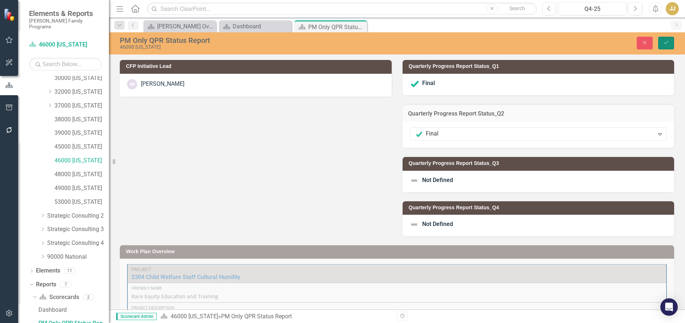
click at [672, 42] on button "Save" at bounding box center [666, 43] width 16 height 13
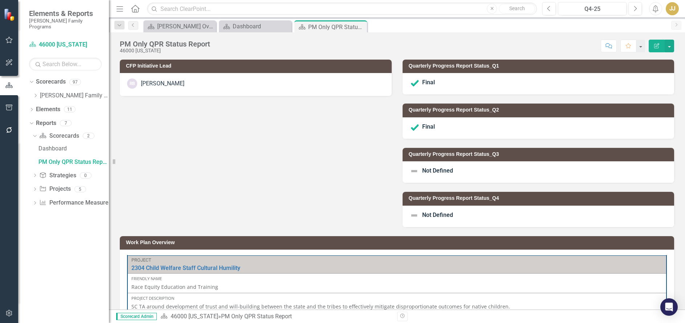
click at [0, 0] on icon "Close" at bounding box center [0, 0] width 0 height 0
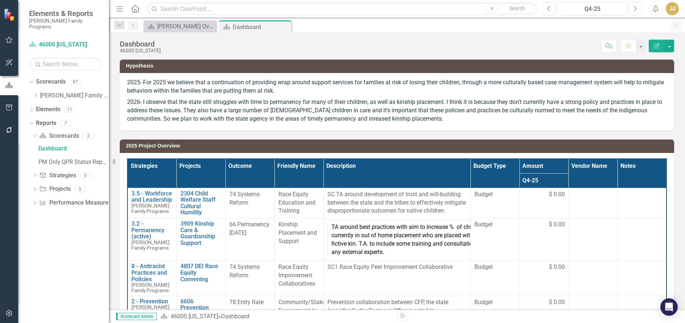
click at [0, 0] on icon "Close" at bounding box center [0, 0] width 0 height 0
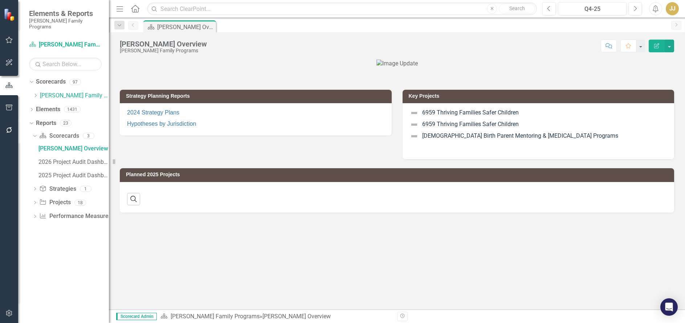
click at [37, 93] on icon "Dropdown" at bounding box center [35, 95] width 5 height 4
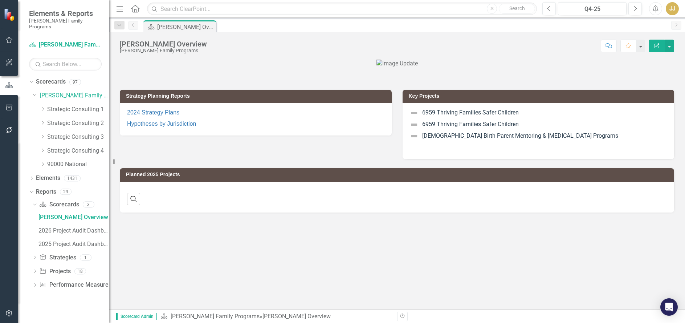
click at [42, 107] on icon "Dropdown" at bounding box center [42, 109] width 5 height 4
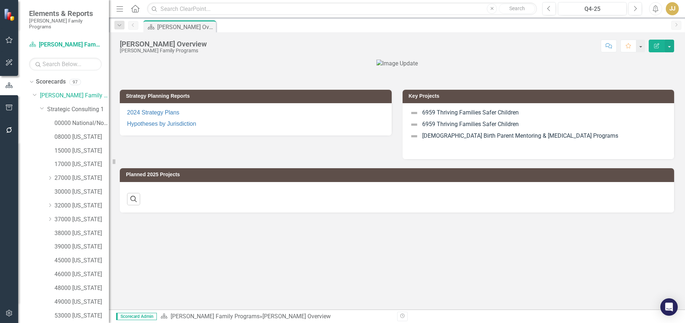
click at [79, 145] on div "15000 [US_STATE]" at bounding box center [81, 151] width 54 height 12
click at [84, 147] on link "15000 [US_STATE]" at bounding box center [81, 151] width 54 height 8
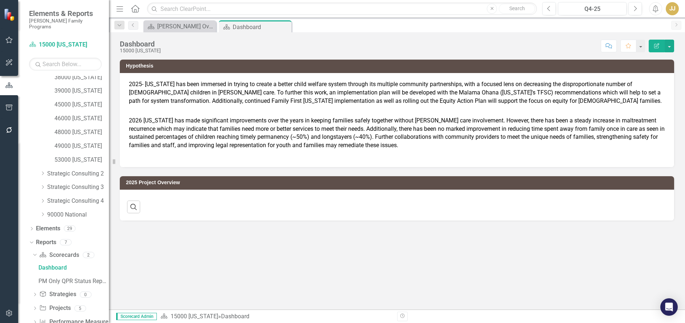
scroll to position [168, 0]
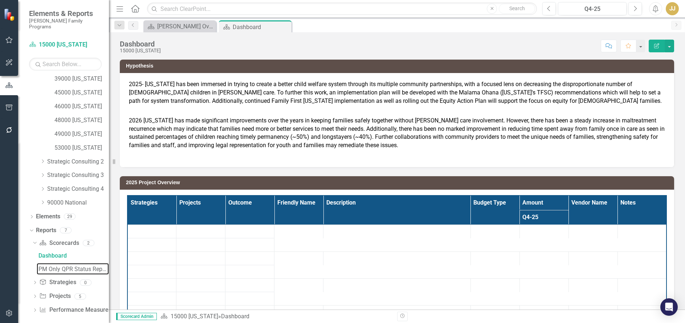
click at [77, 263] on link "PM Only QPR Status Report" at bounding box center [73, 269] width 72 height 12
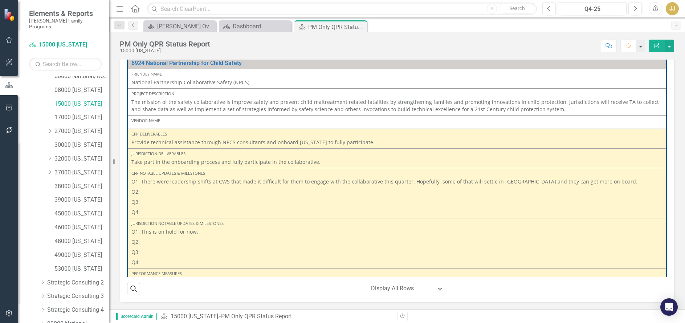
scroll to position [41, 0]
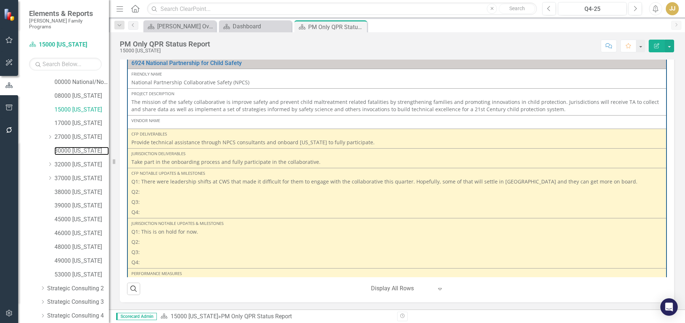
click at [93, 147] on link "30000 [US_STATE]" at bounding box center [81, 151] width 54 height 8
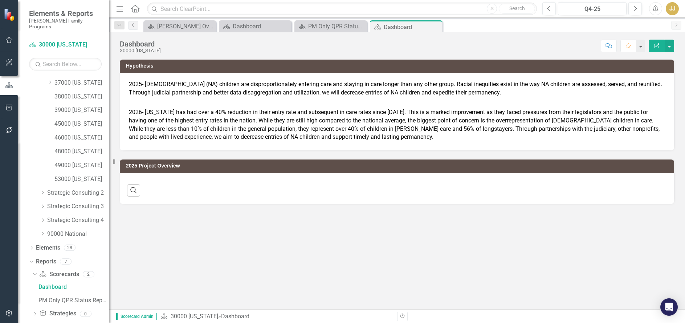
scroll to position [168, 0]
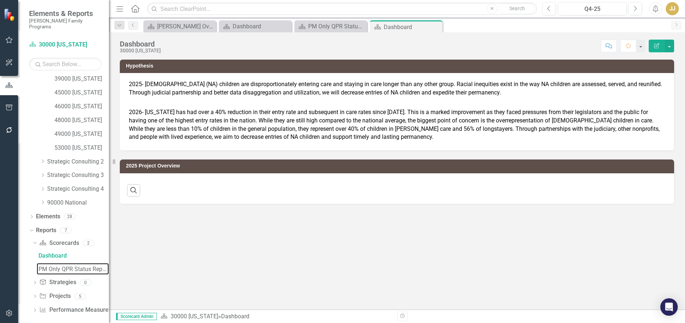
click at [60, 266] on div "PM Only QPR Status Report" at bounding box center [73, 269] width 70 height 7
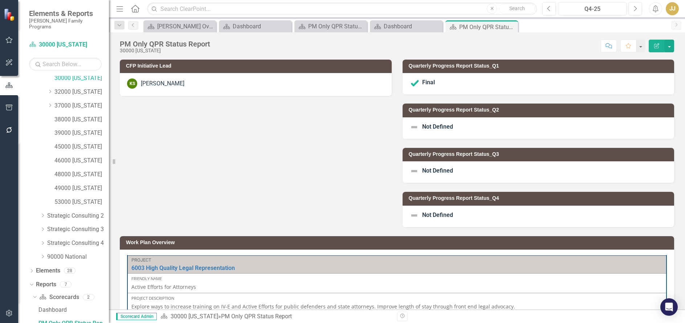
click at [0, 0] on icon "Close" at bounding box center [0, 0] width 0 height 0
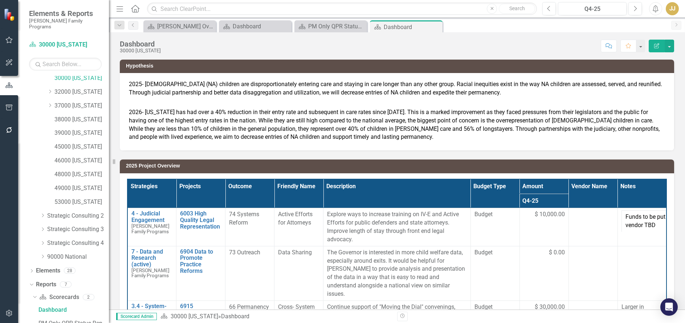
scroll to position [100, 0]
